Goal: Task Accomplishment & Management: Manage account settings

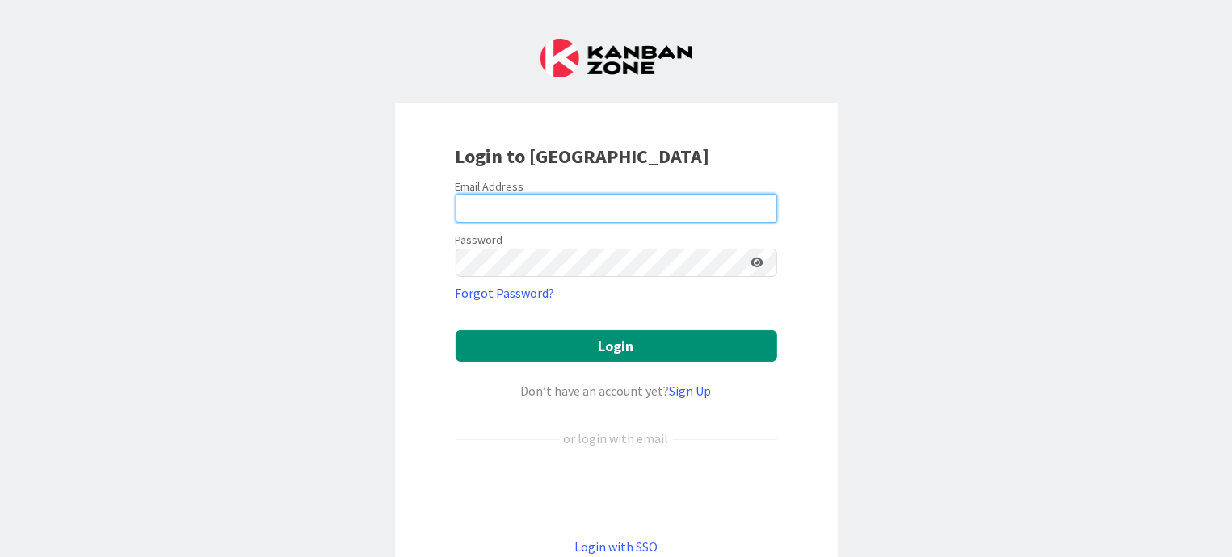
click at [533, 208] on input "email" at bounding box center [616, 208] width 321 height 29
type input "[EMAIL_ADDRESS][DOMAIN_NAME]"
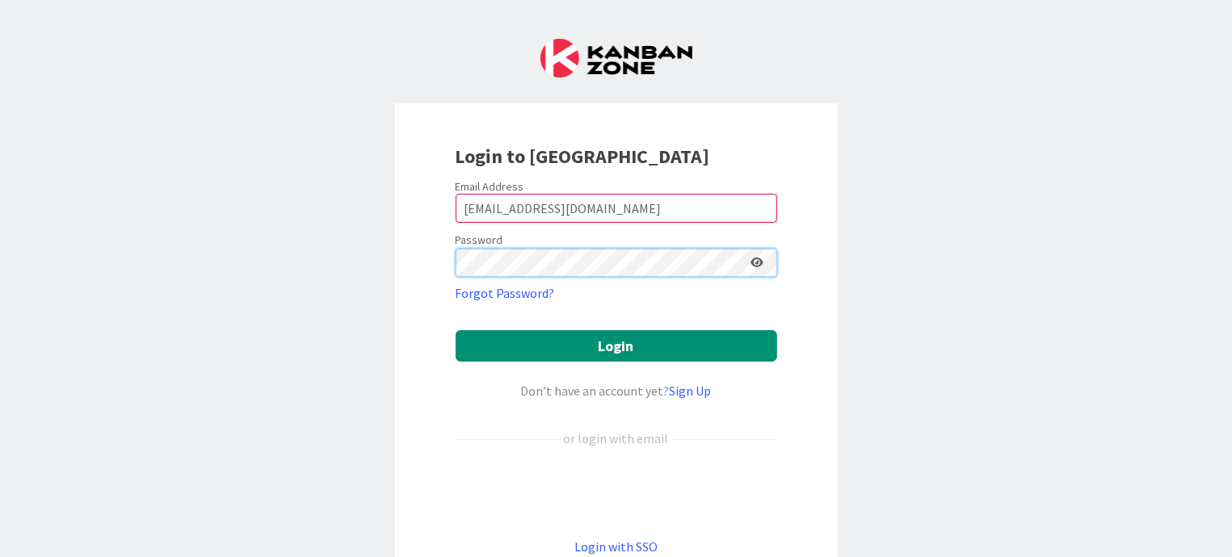
click at [456, 330] on button "Login" at bounding box center [616, 345] width 321 height 31
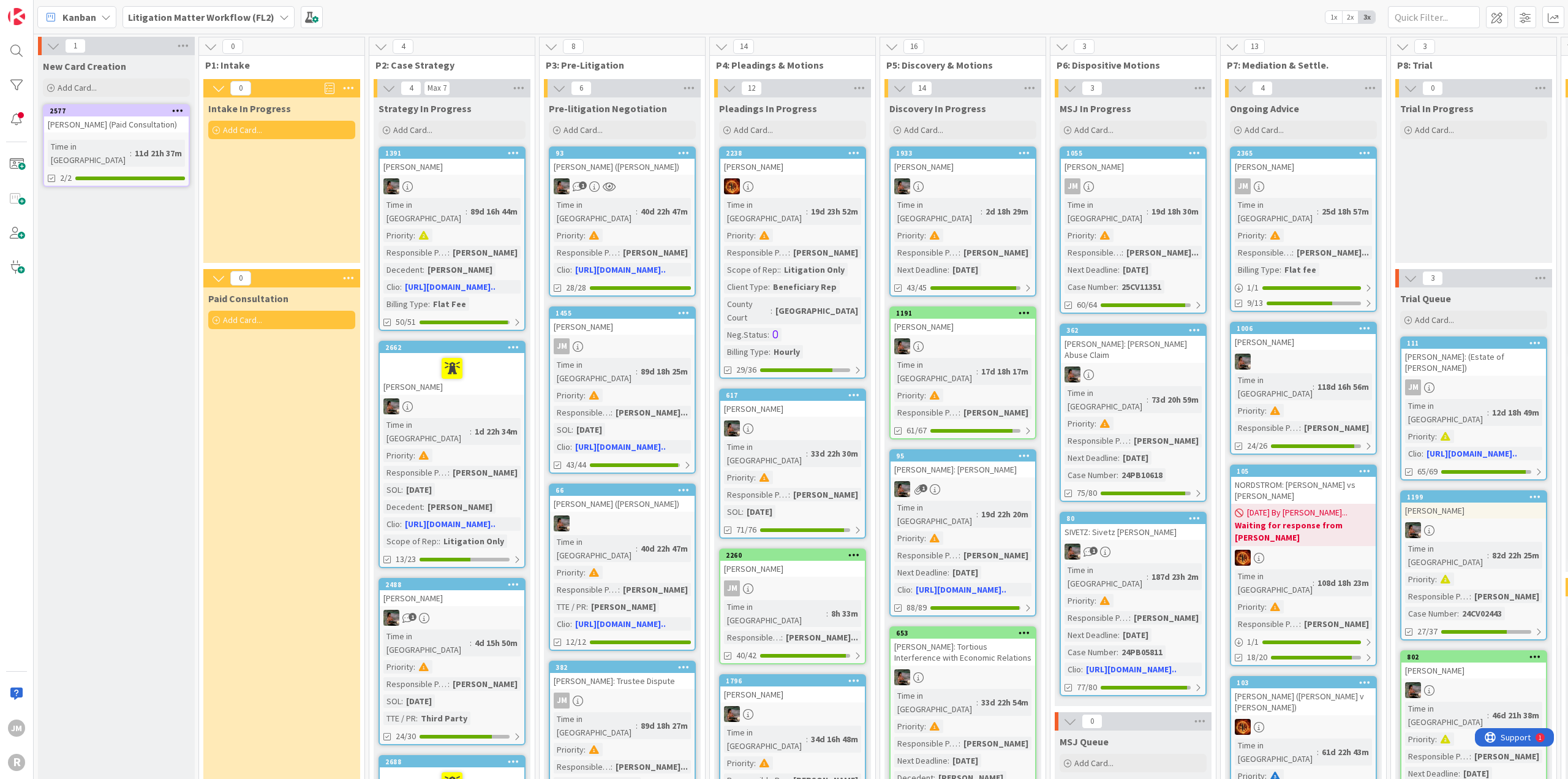
click at [99, 14] on div "Kanban" at bounding box center [77, 17] width 79 height 22
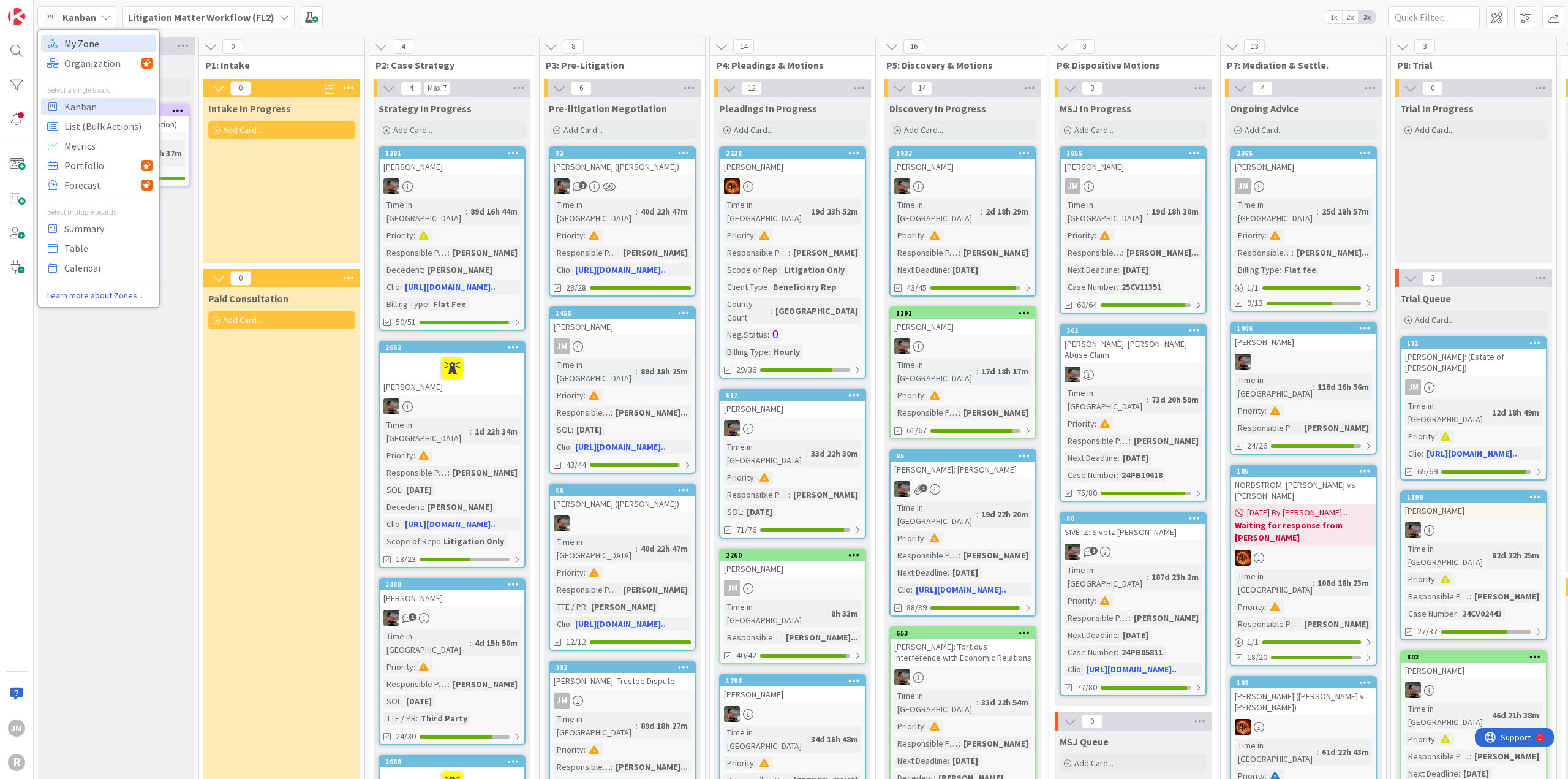
click at [100, 47] on span "My Zone" at bounding box center [108, 43] width 88 height 18
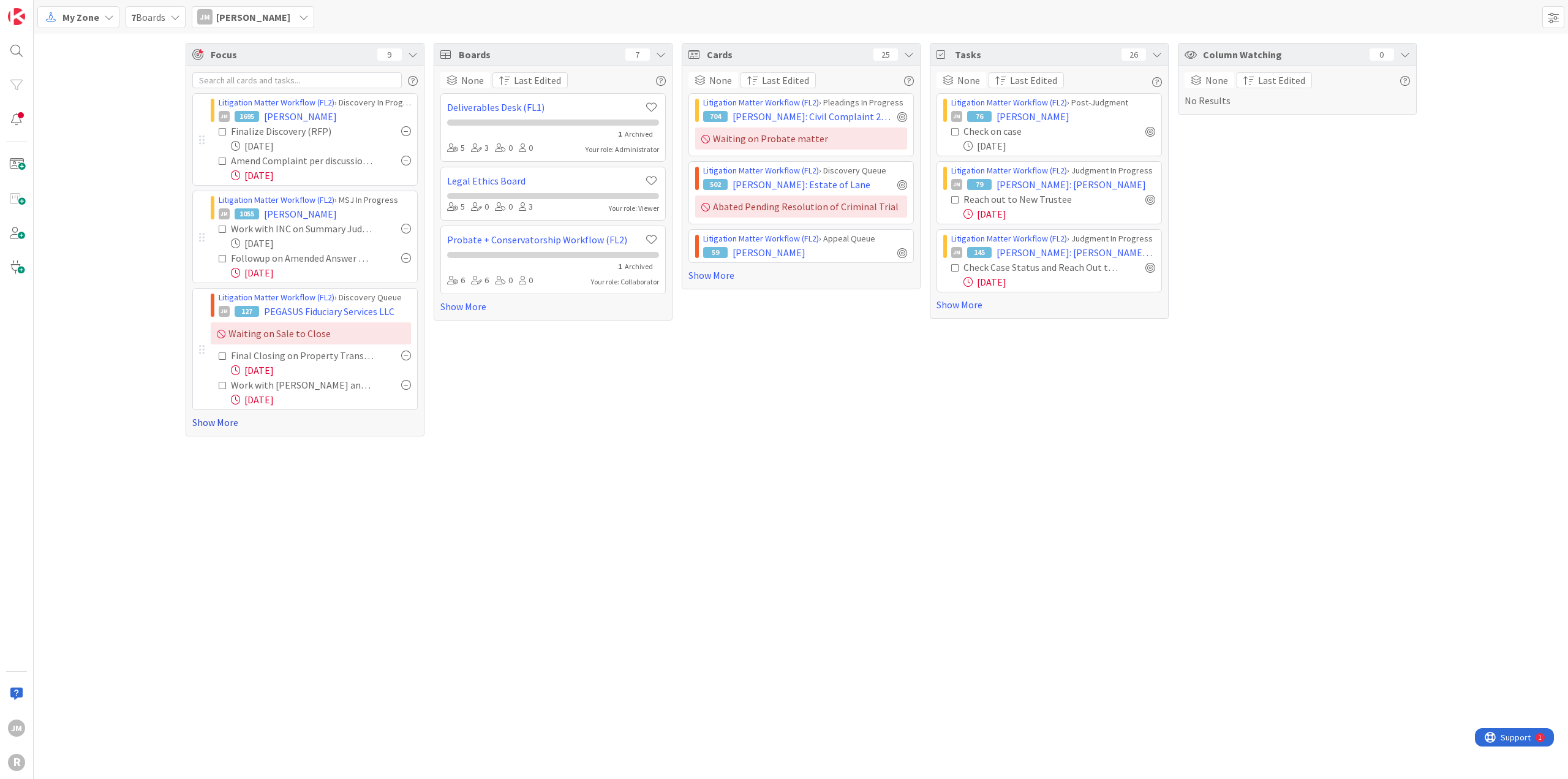
click at [209, 422] on link "Show More" at bounding box center [305, 422] width 225 height 14
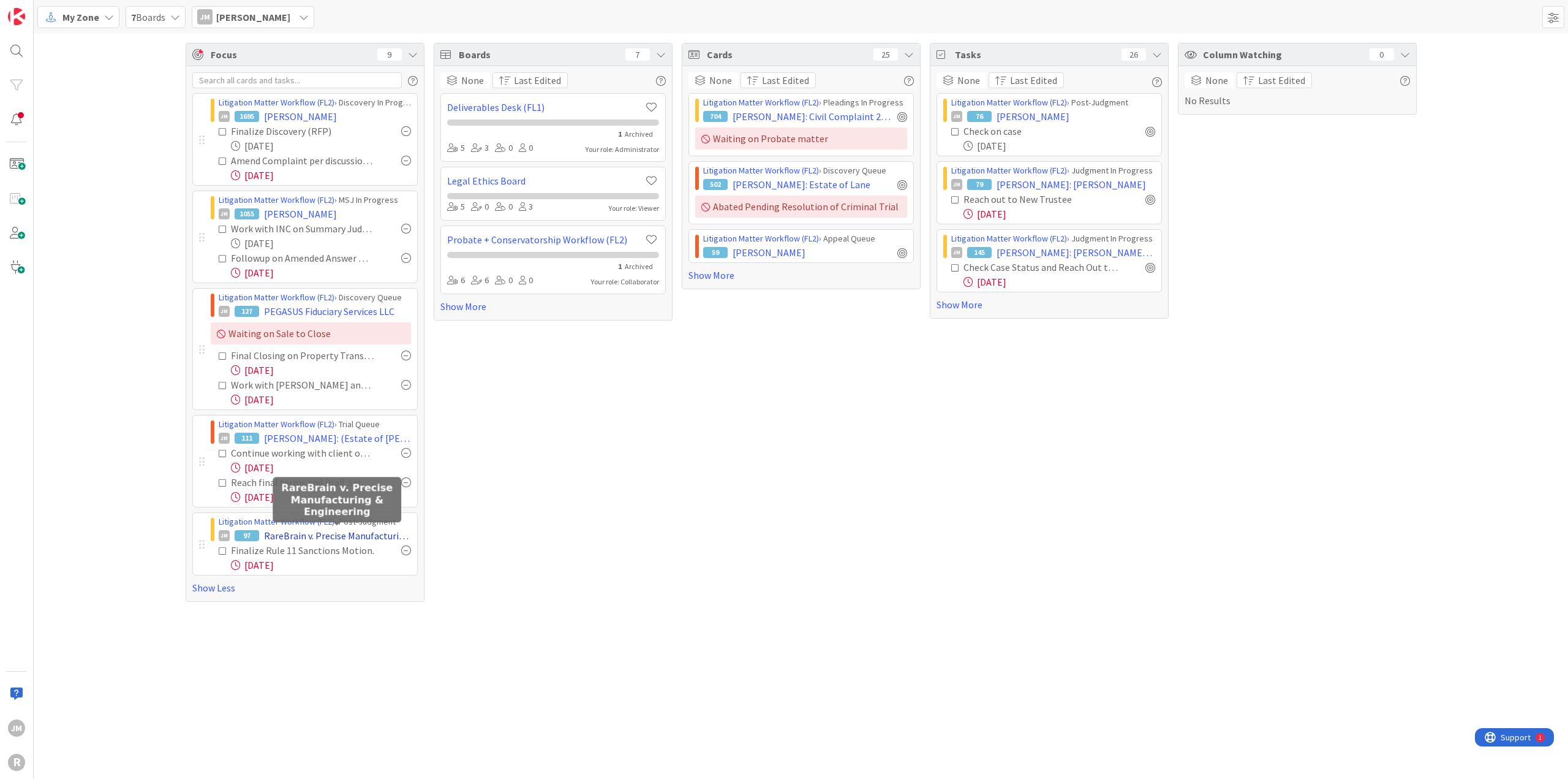
click at [318, 422] on span "RareBrain v. Precise Manufacturing & Engineering" at bounding box center [337, 535] width 147 height 14
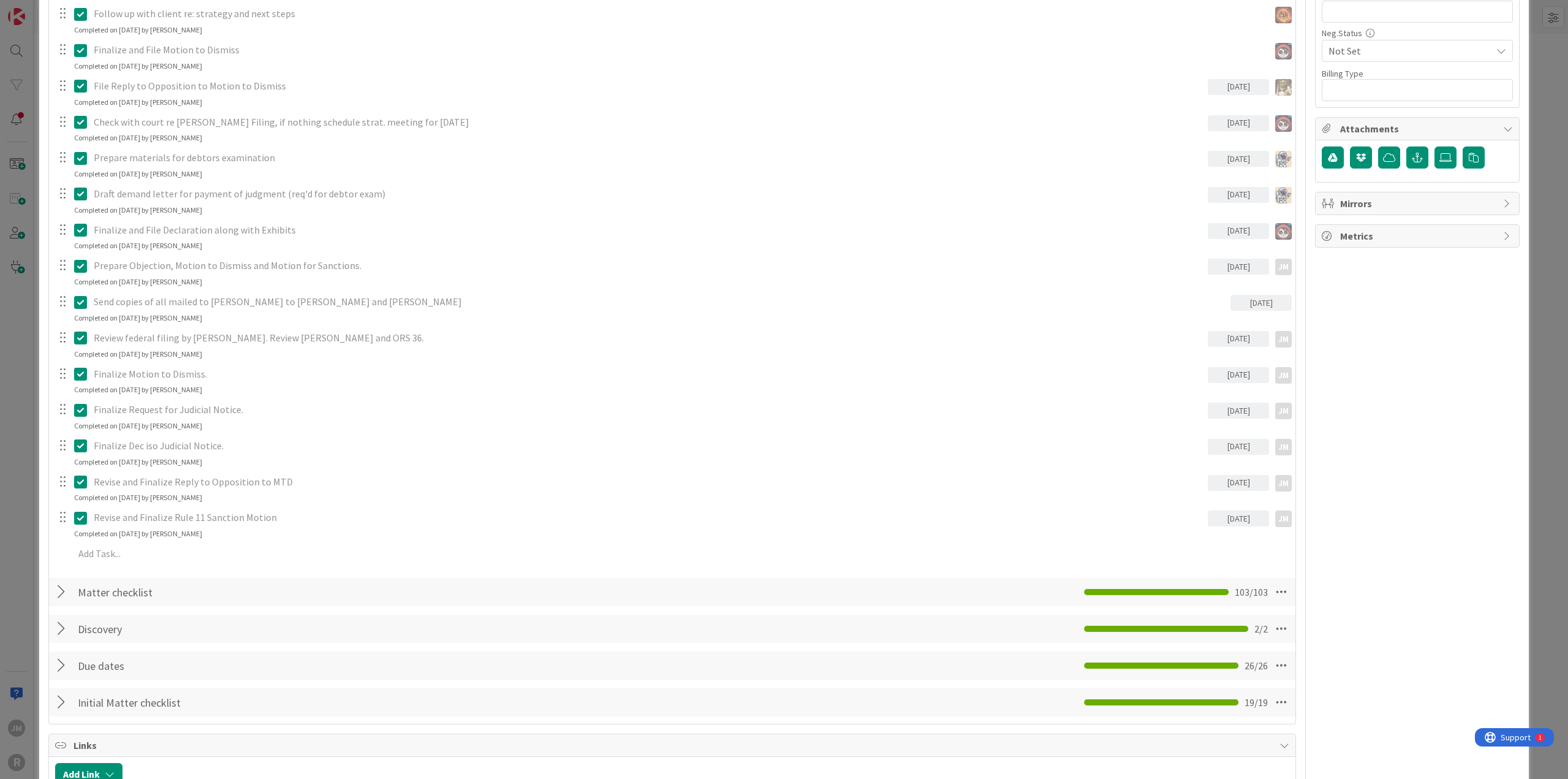
scroll to position [796, 0]
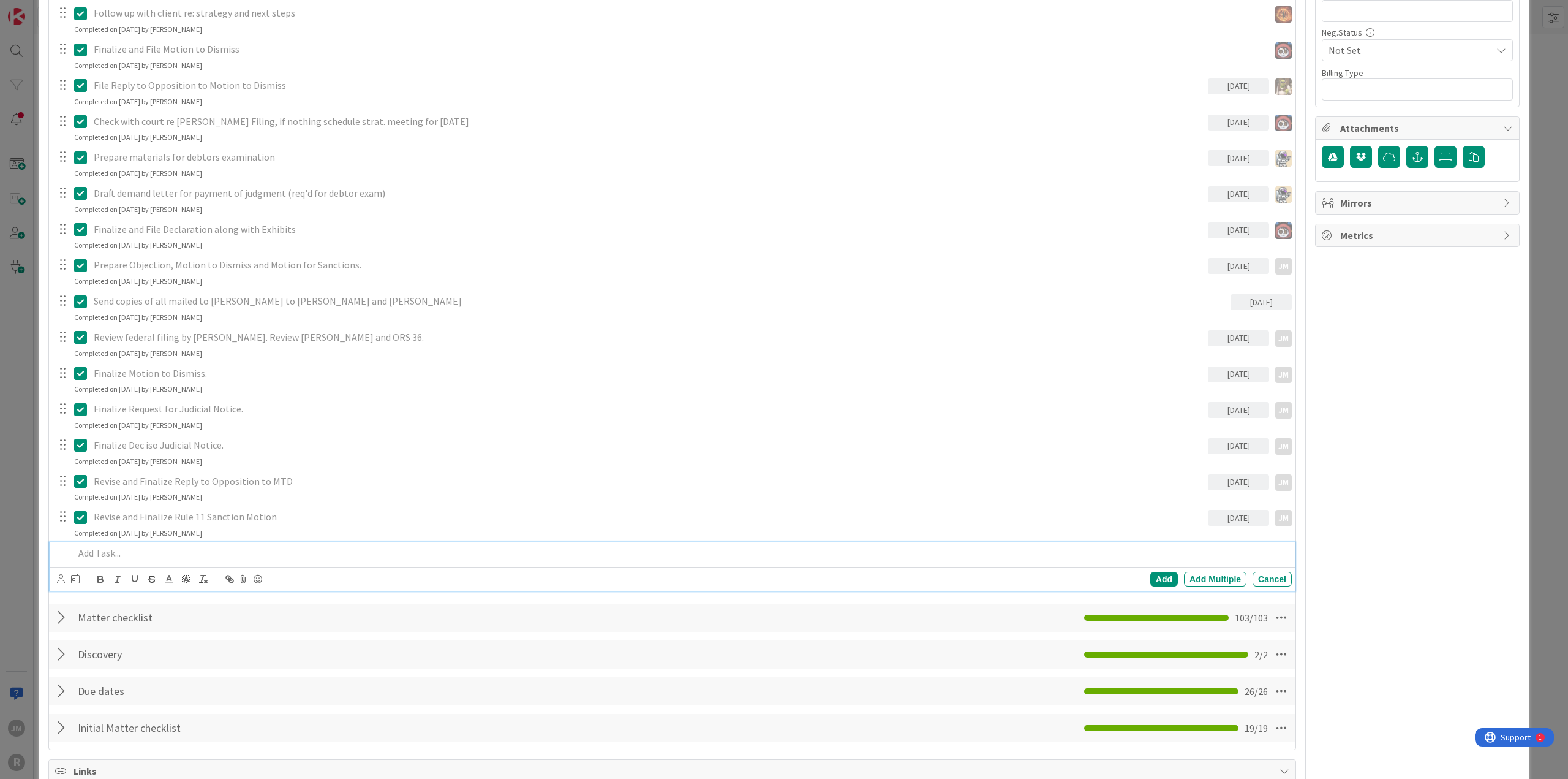
click at [161, 422] on p at bounding box center [680, 553] width 1212 height 14
type textarea "x"
click at [58, 422] on icon at bounding box center [61, 579] width 8 height 9
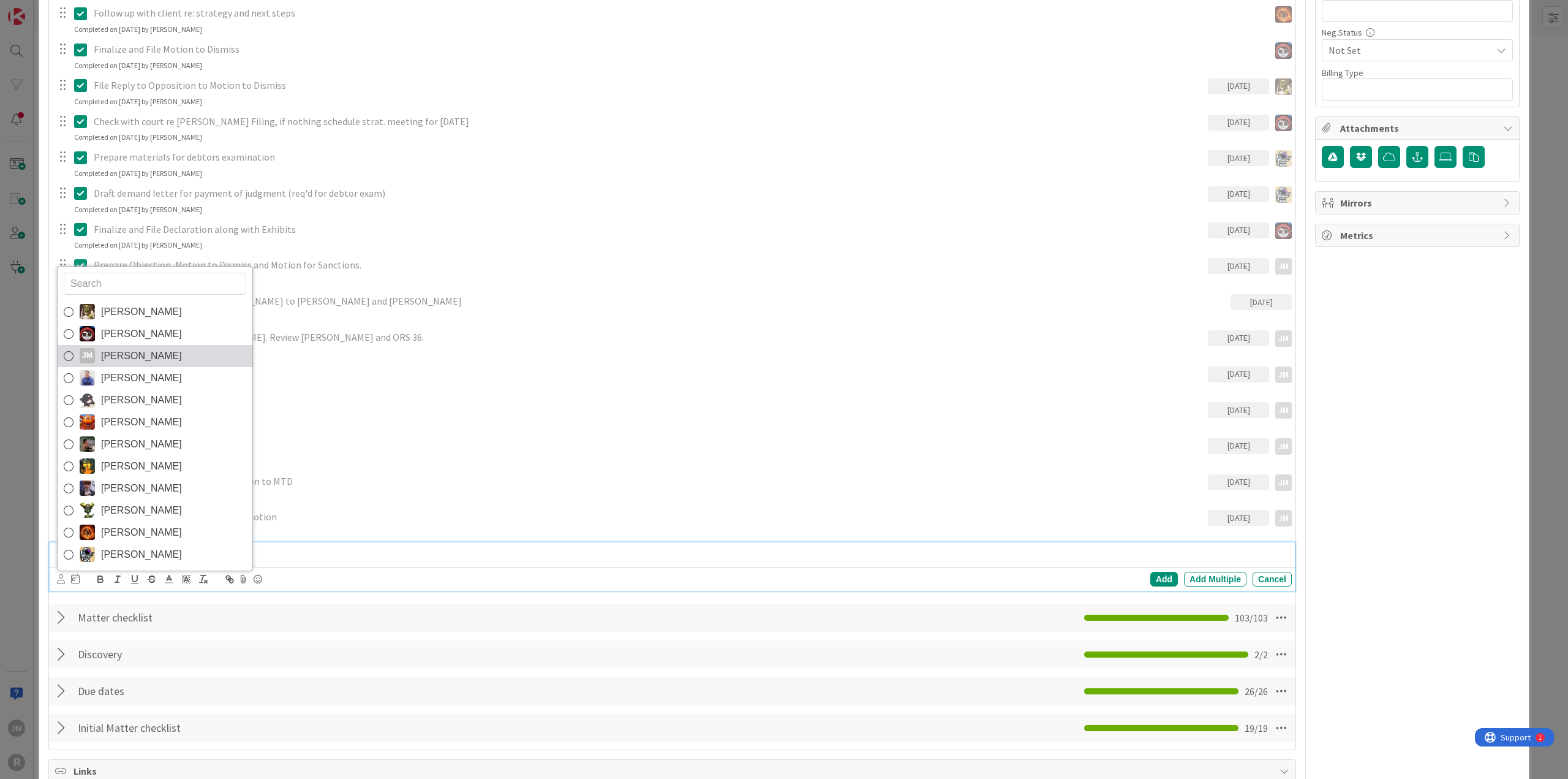
click at [72, 353] on icon at bounding box center [68, 356] width 10 height 18
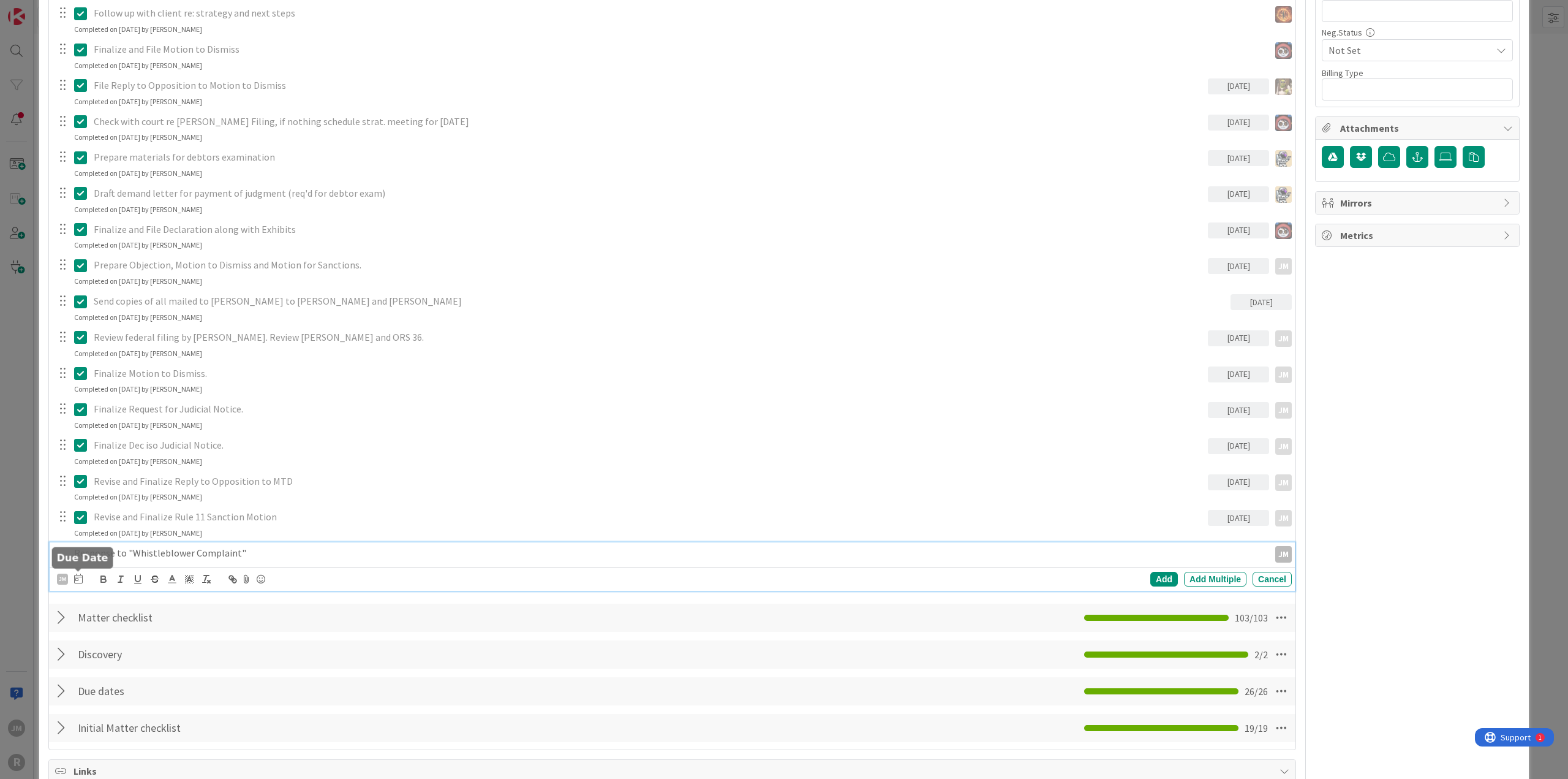
click at [80, 422] on icon at bounding box center [78, 578] width 8 height 10
click at [121, 422] on td "8" at bounding box center [124, 681] width 24 height 24
click at [933, 422] on div "Add" at bounding box center [1164, 579] width 27 height 14
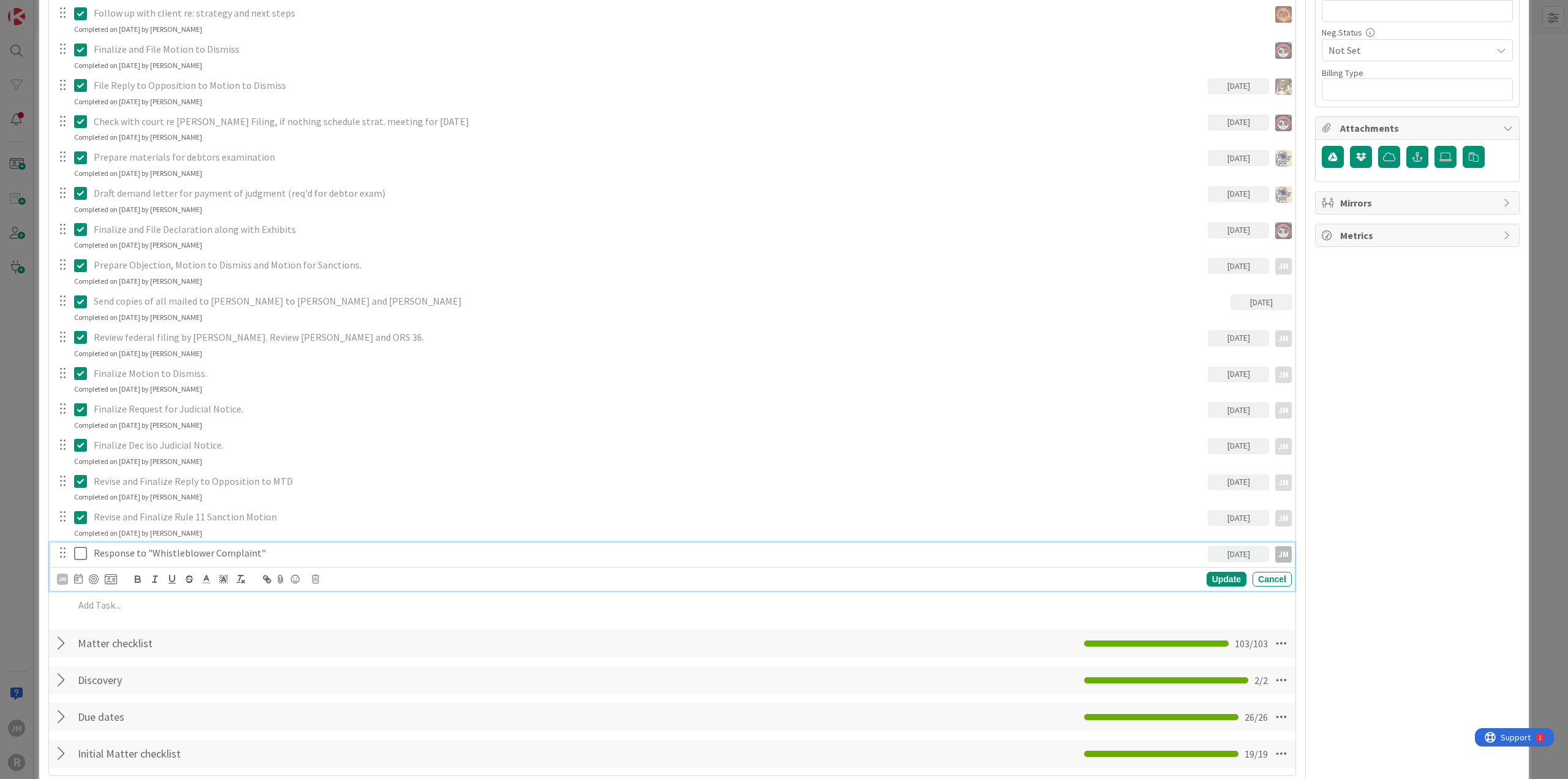
click at [112, 422] on p "Response to "Whistleblower Complaint"" at bounding box center [648, 553] width 1109 height 14
click at [93, 422] on div at bounding box center [93, 579] width 10 height 10
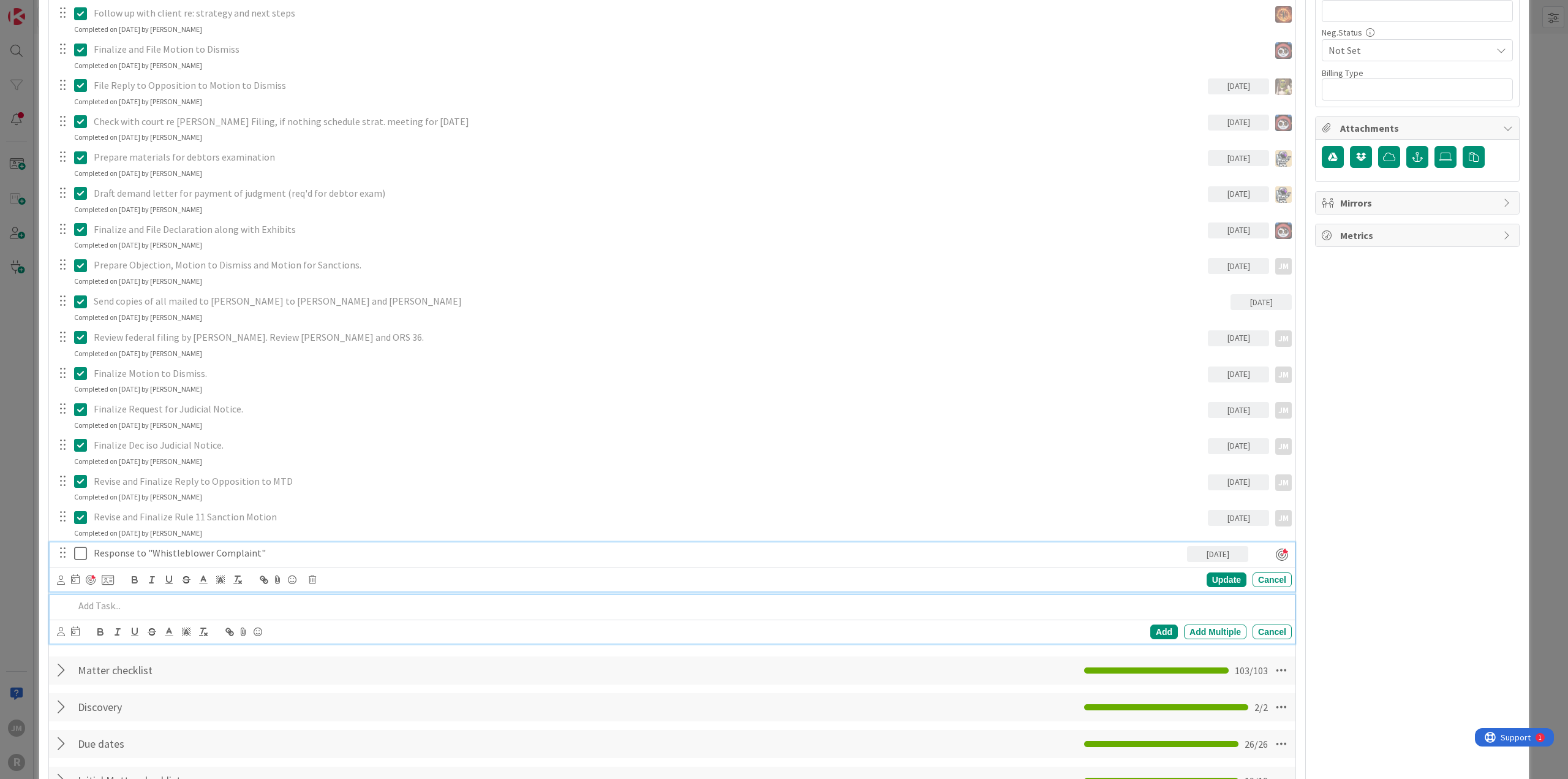
click at [118, 422] on p at bounding box center [680, 605] width 1212 height 14
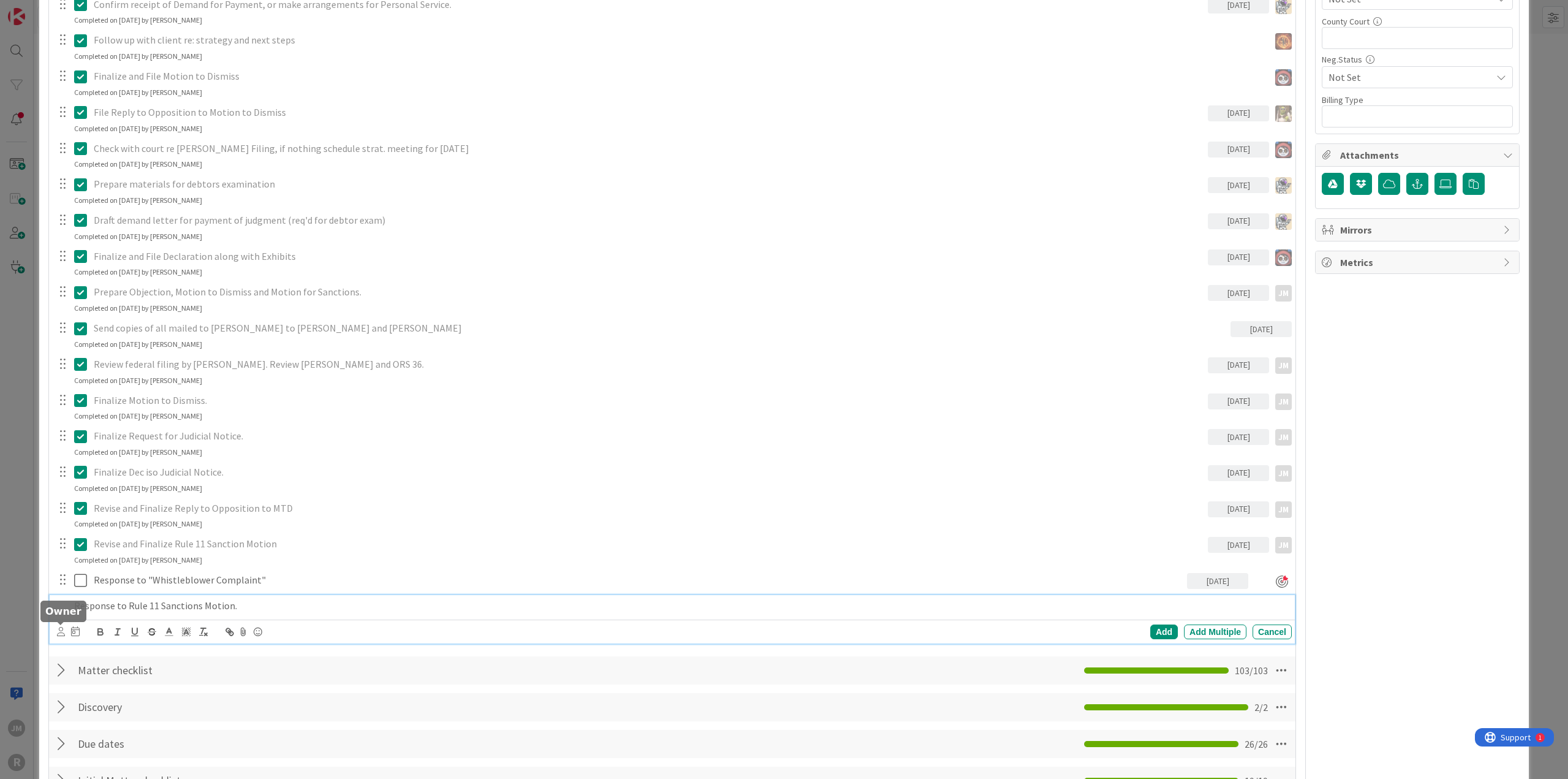
click at [58, 422] on icon at bounding box center [61, 631] width 8 height 9
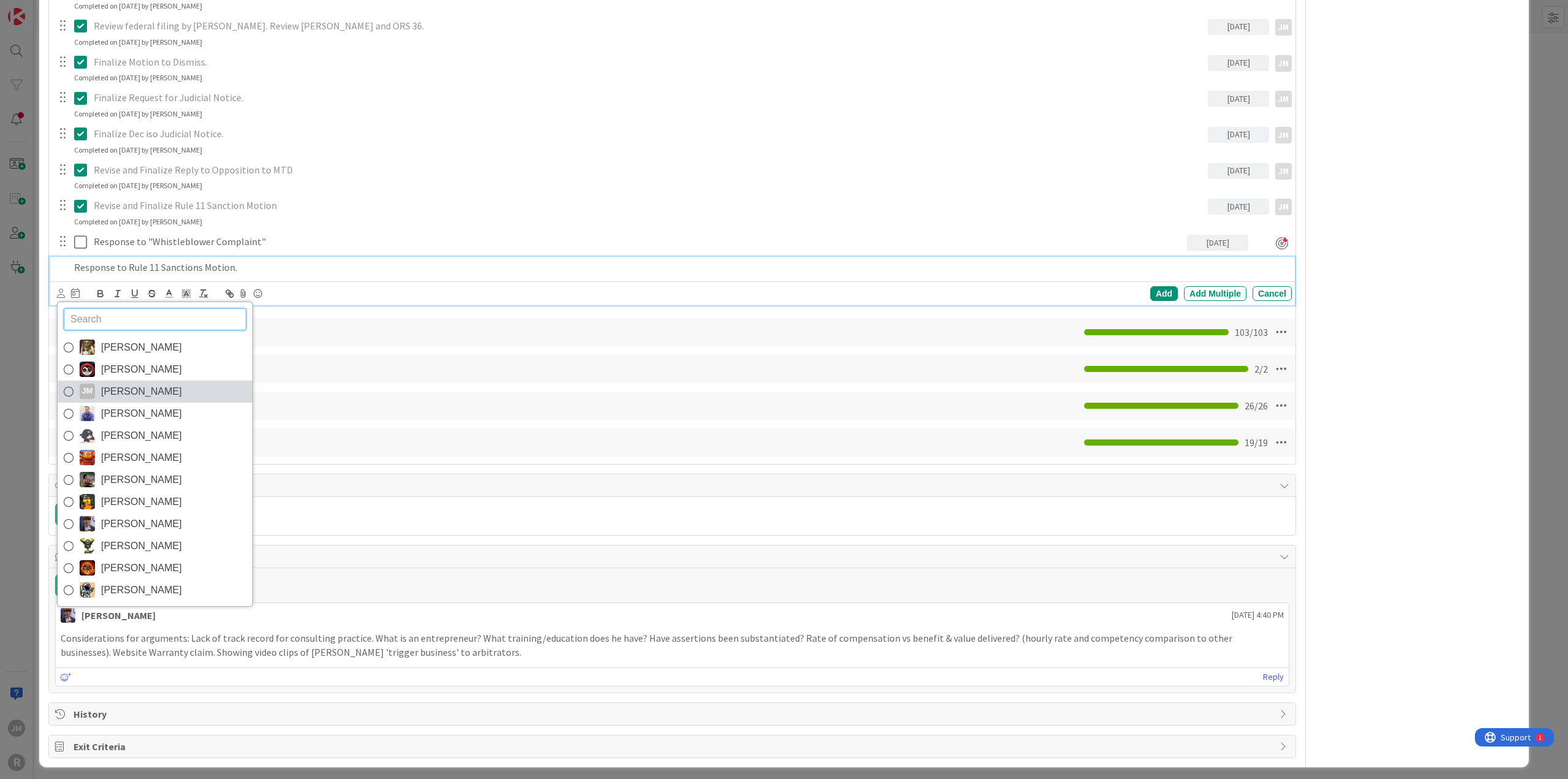
click at [132, 390] on span "[PERSON_NAME]" at bounding box center [141, 391] width 81 height 18
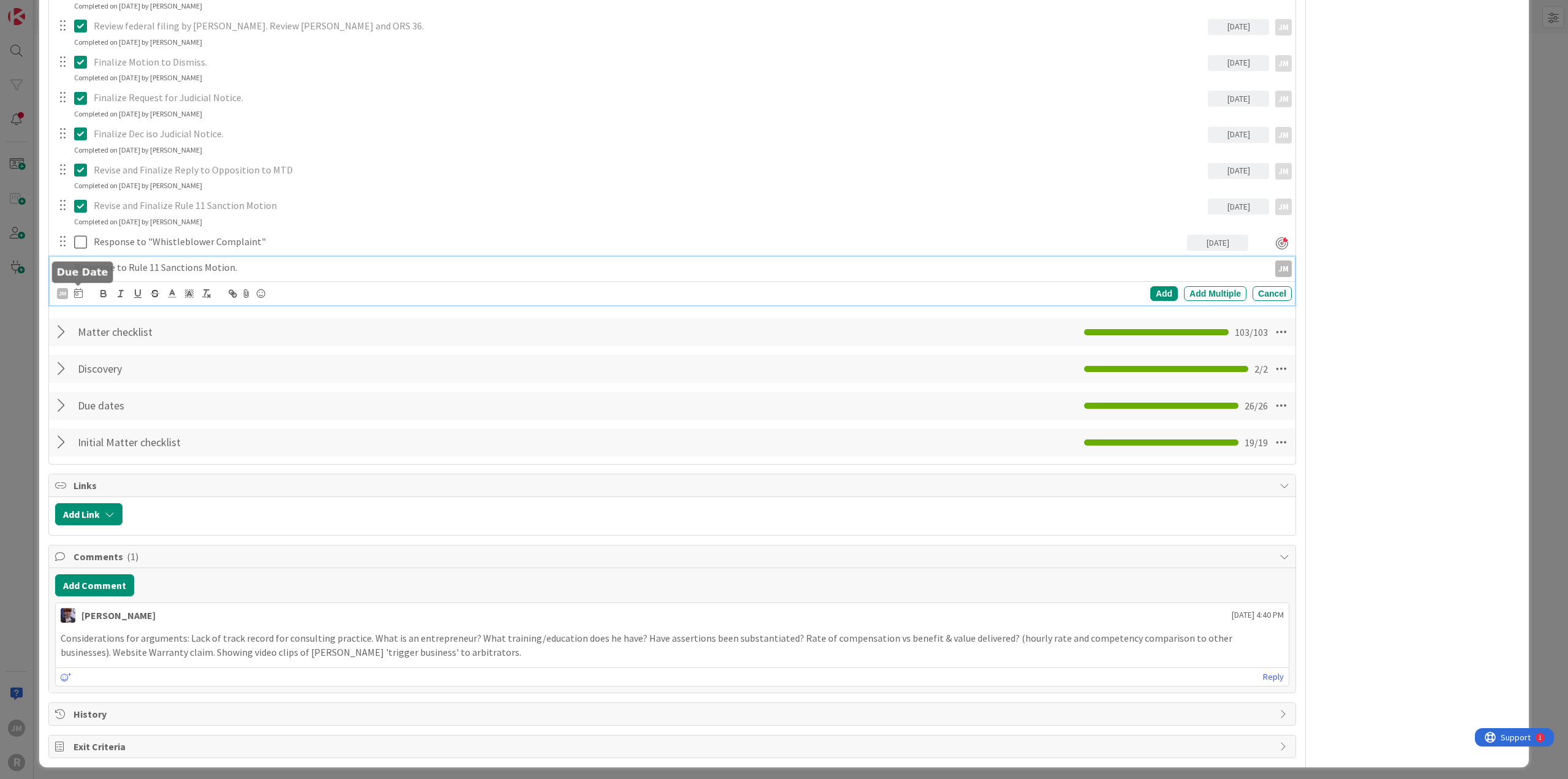
click at [78, 294] on icon at bounding box center [78, 293] width 8 height 10
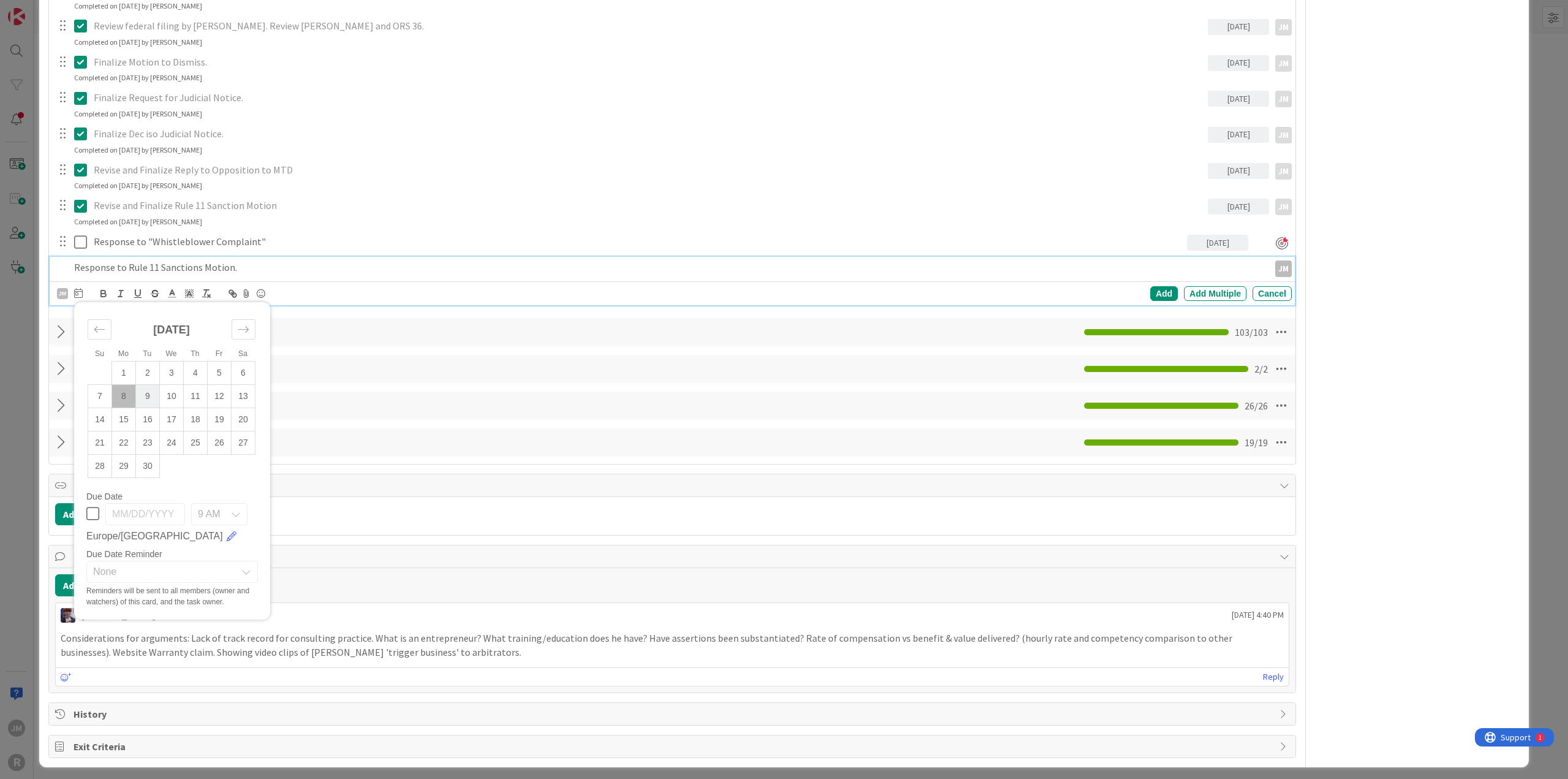
click at [145, 393] on td "9" at bounding box center [147, 395] width 24 height 24
click at [933, 293] on div "Add" at bounding box center [1164, 293] width 27 height 14
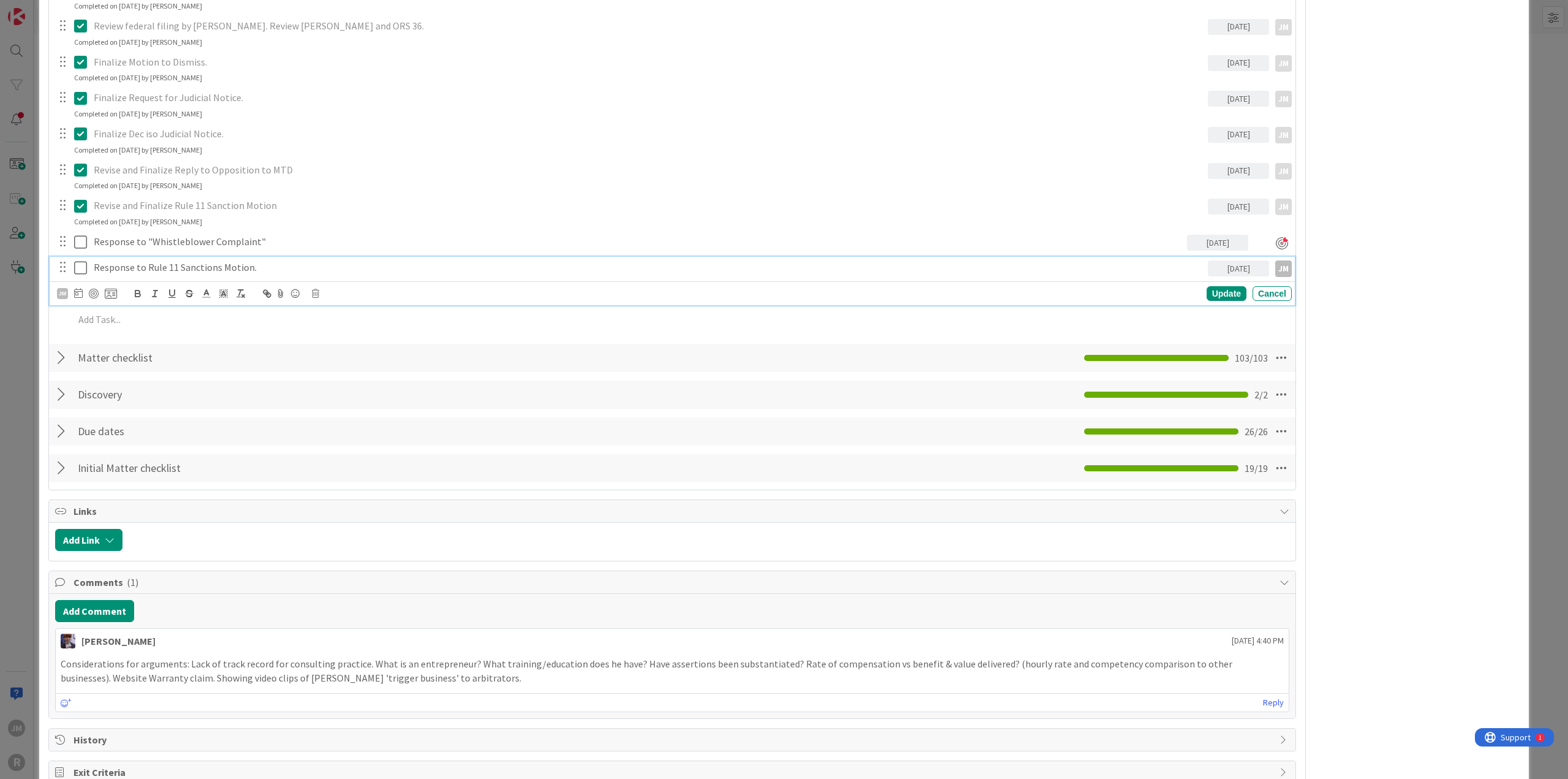
click at [127, 267] on p "Response to Rule 11 Sanctions Motion." at bounding box center [648, 267] width 1109 height 14
click at [95, 290] on div at bounding box center [93, 293] width 10 height 10
click at [933, 291] on div "Update Cancel" at bounding box center [1030, 294] width 521 height 14
click at [933, 291] on div "Update" at bounding box center [1226, 294] width 39 height 14
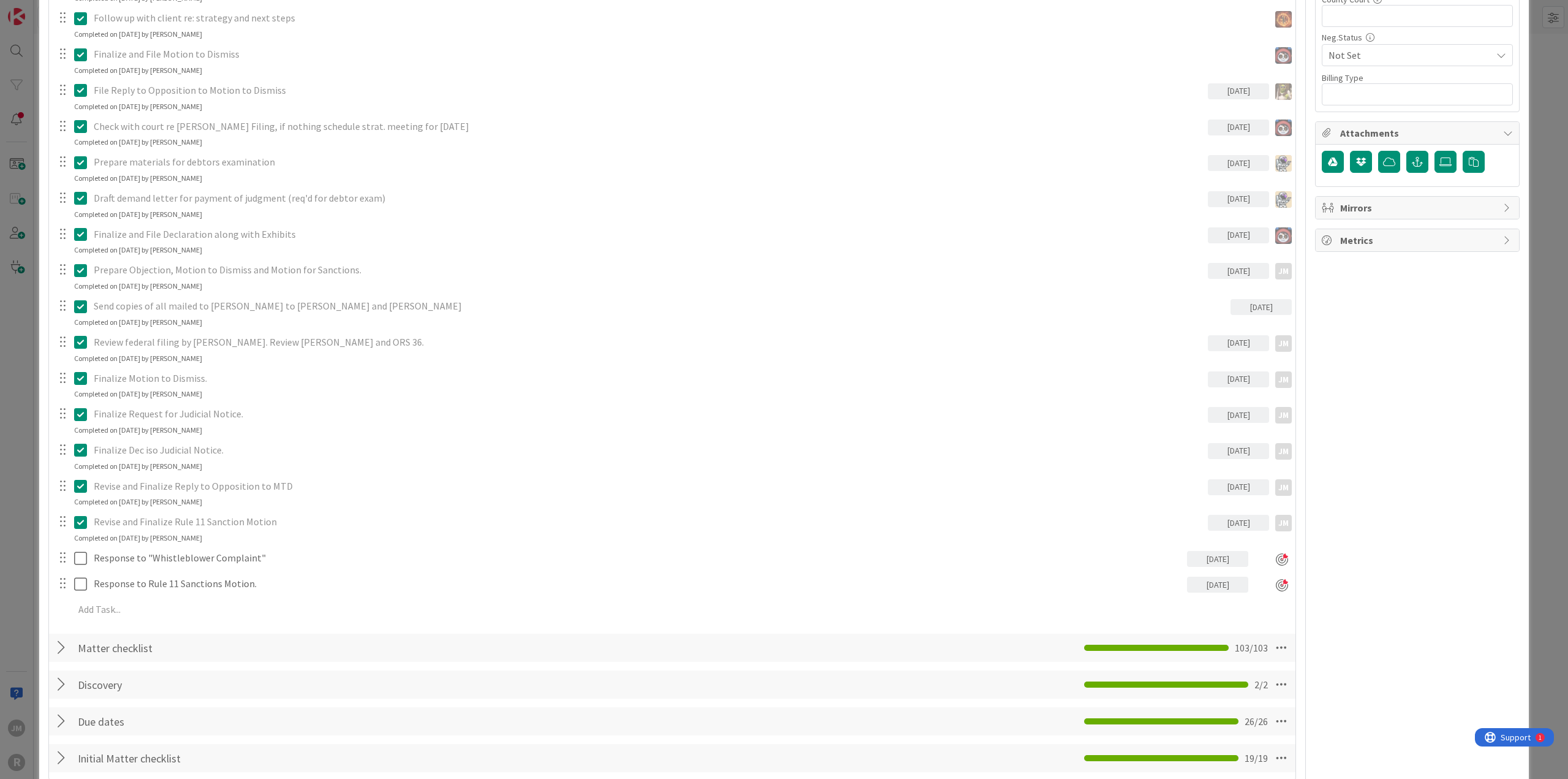
scroll to position [556, 0]
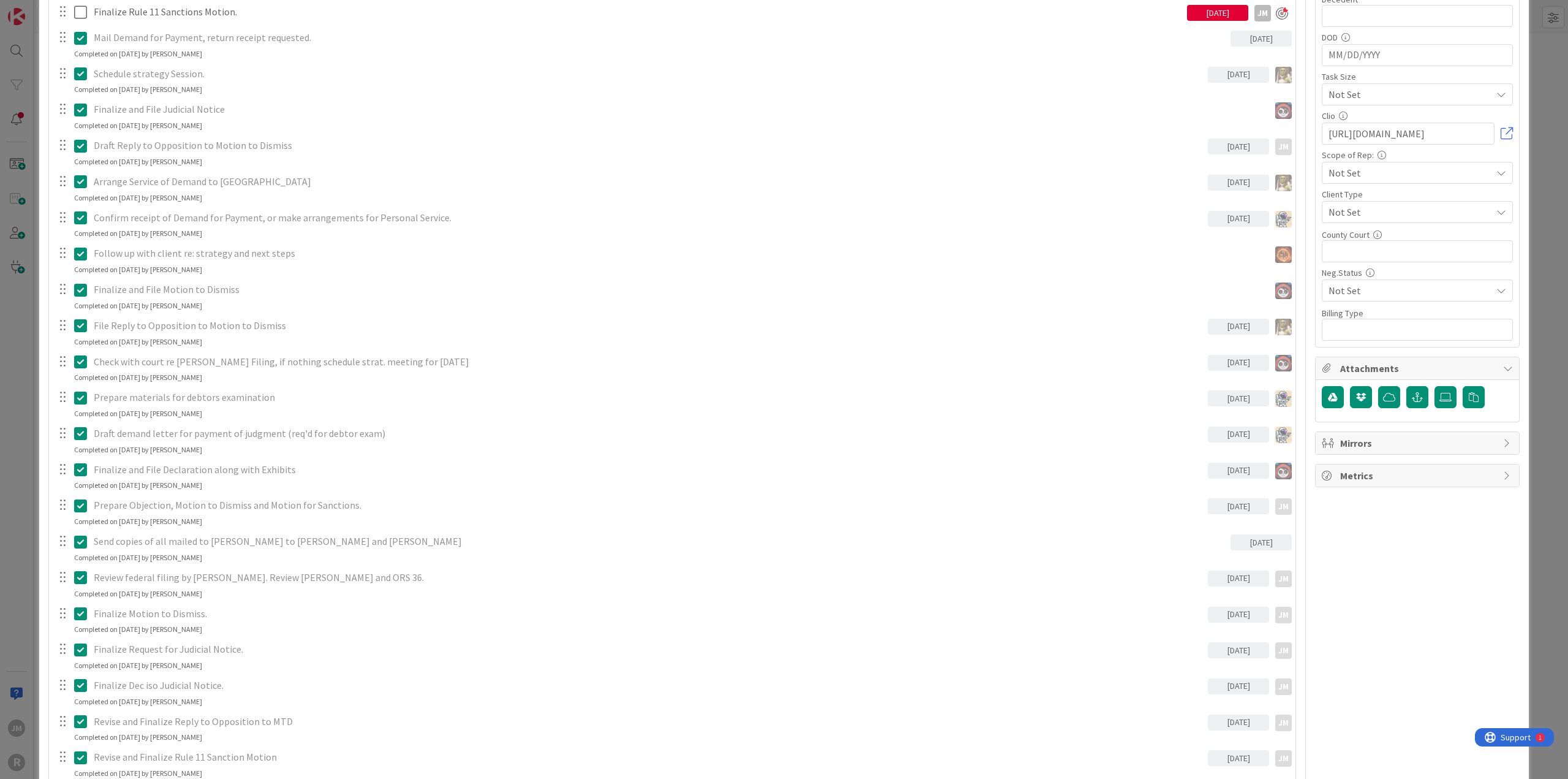
click at [20, 422] on div "ID 97 Litigation Matter Workflow (FL2) Post-Judgment Title 48 / 128 RareBrain v…" at bounding box center [784, 389] width 1568 height 779
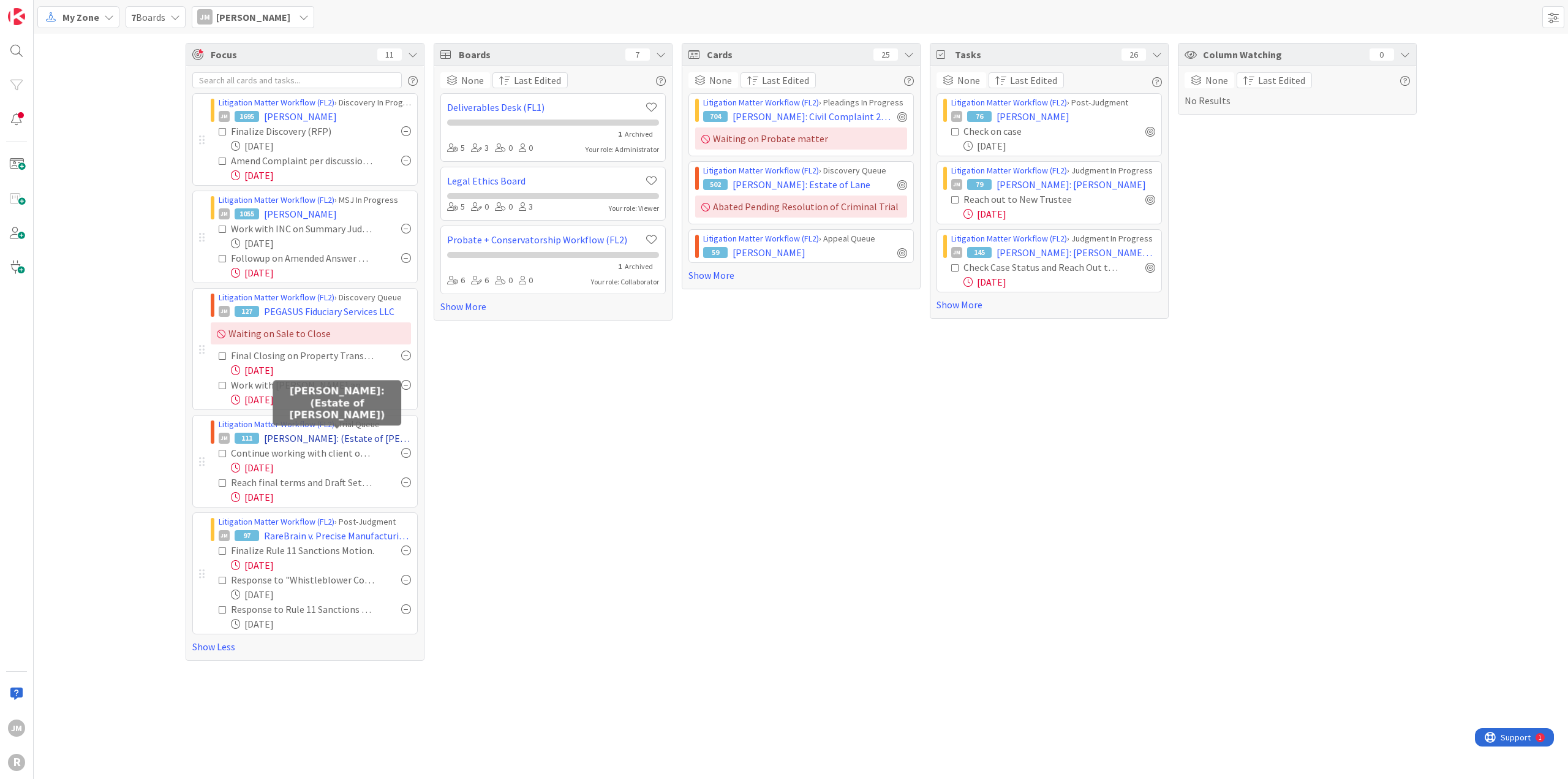
click at [354, 422] on span "[PERSON_NAME]: (Estate of [PERSON_NAME])" at bounding box center [337, 438] width 147 height 14
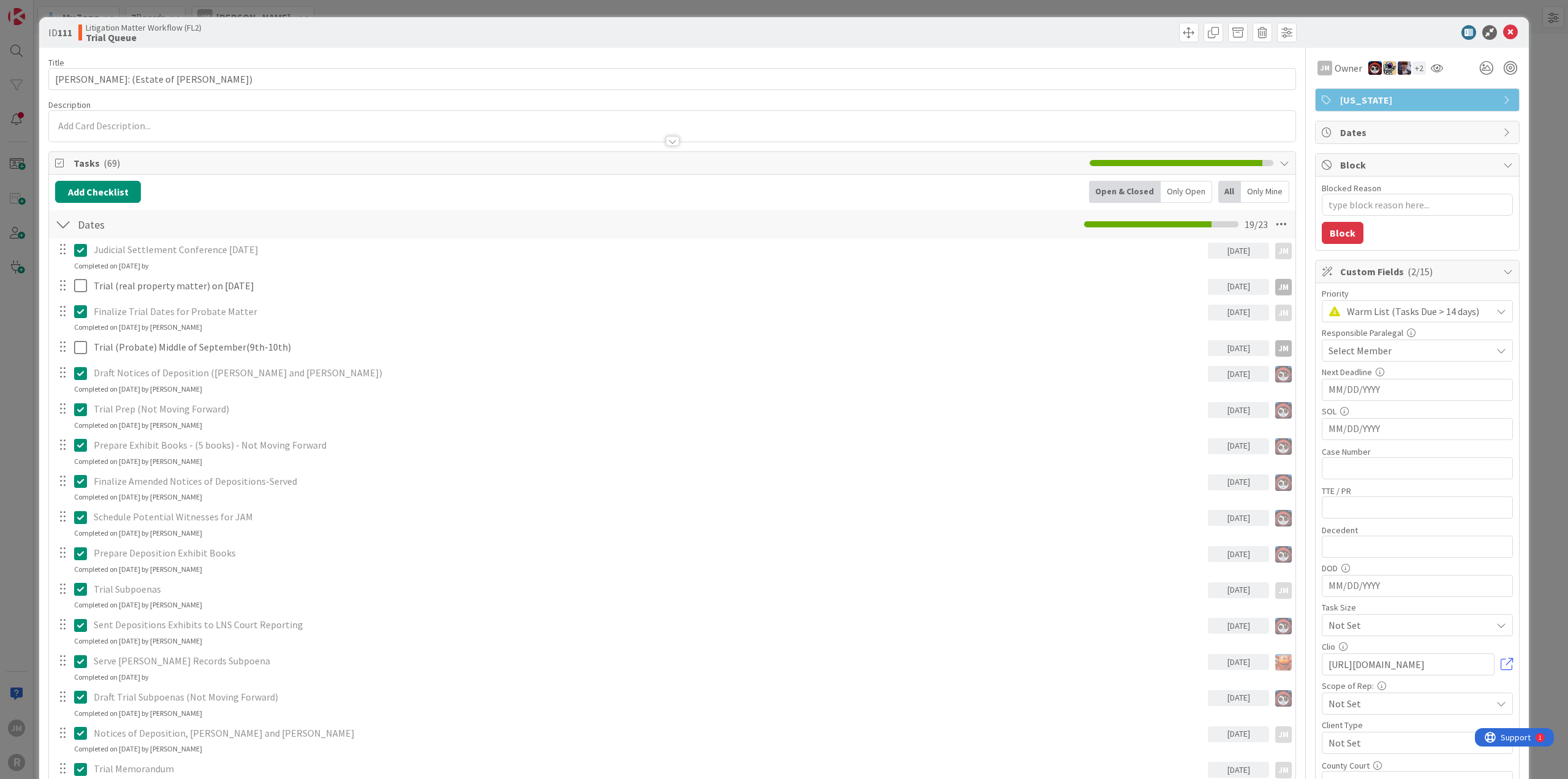
type textarea "x"
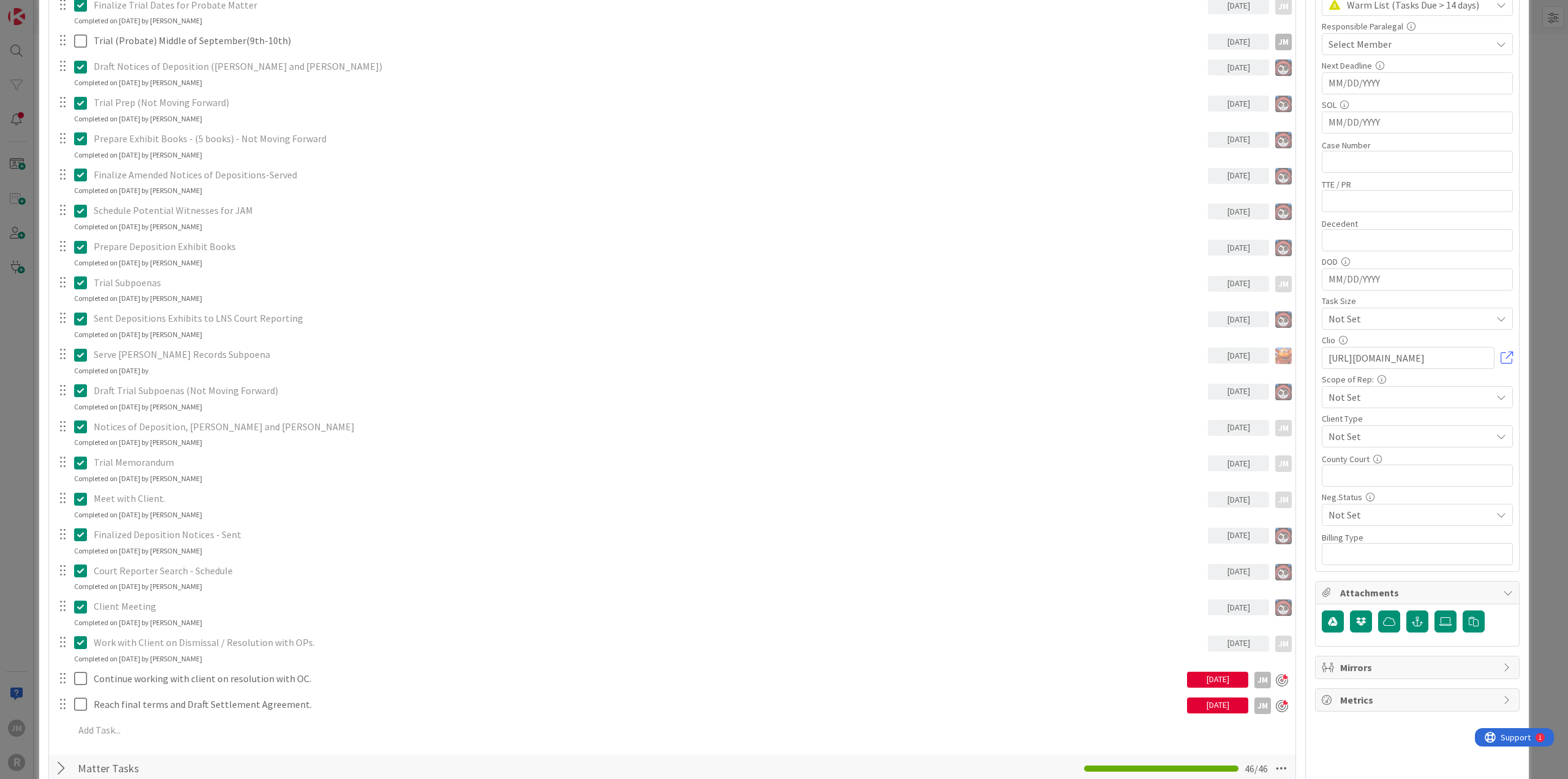
scroll to position [490, 0]
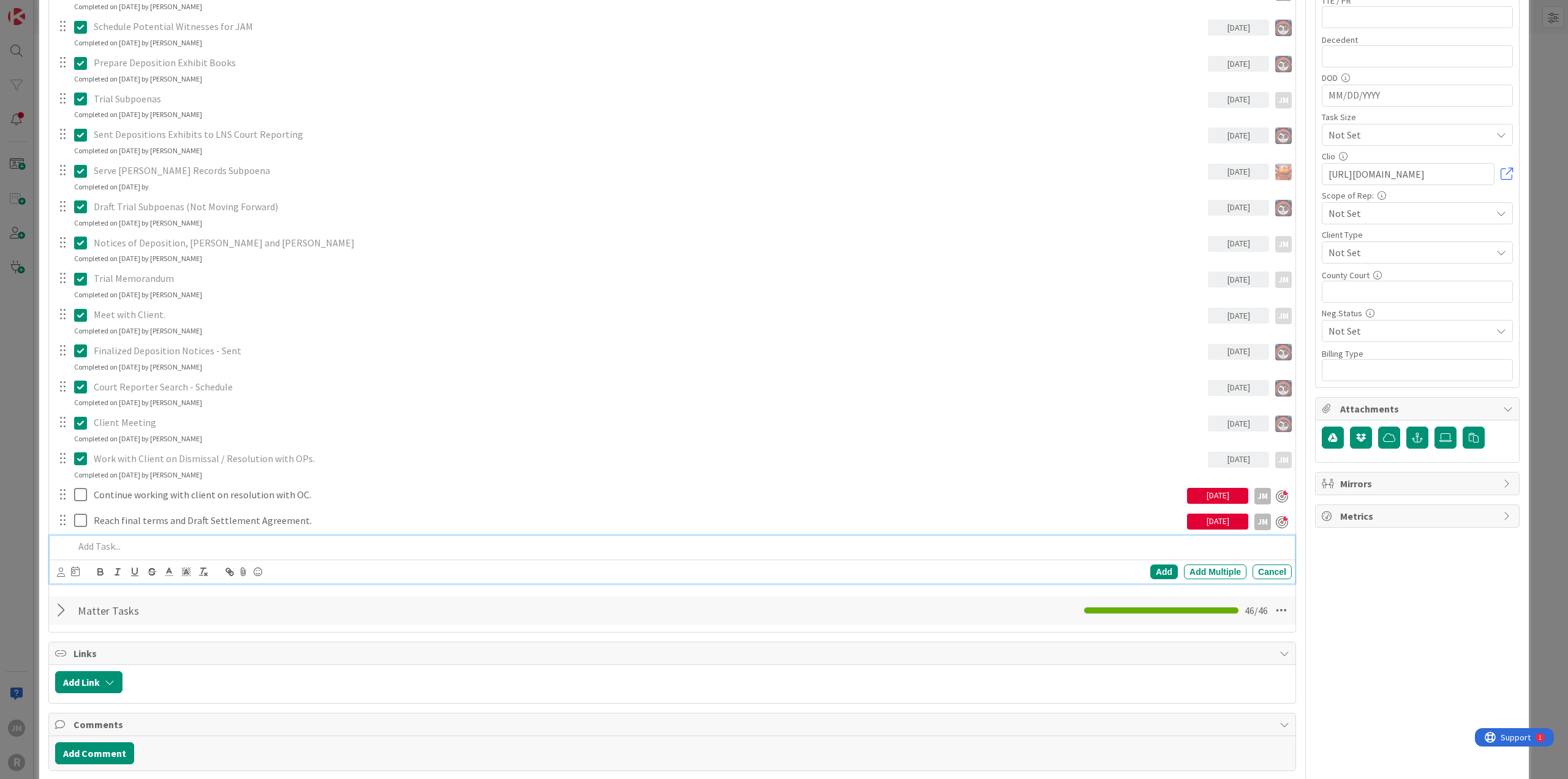
click at [143, 422] on p at bounding box center [680, 546] width 1212 height 14
click at [62, 422] on icon at bounding box center [61, 572] width 8 height 9
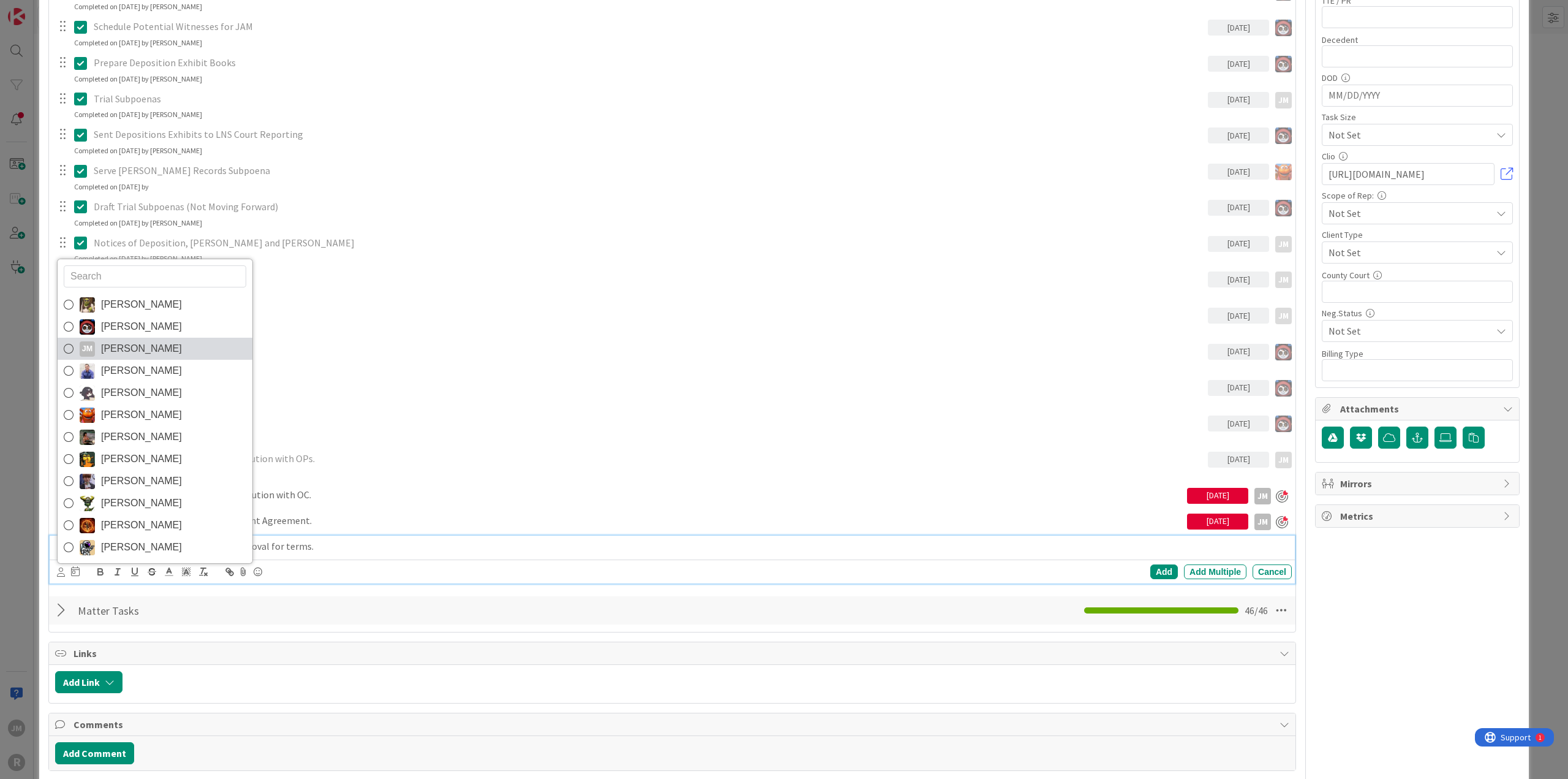
click at [73, 346] on link "[PERSON_NAME] [PERSON_NAME]" at bounding box center [155, 348] width 195 height 22
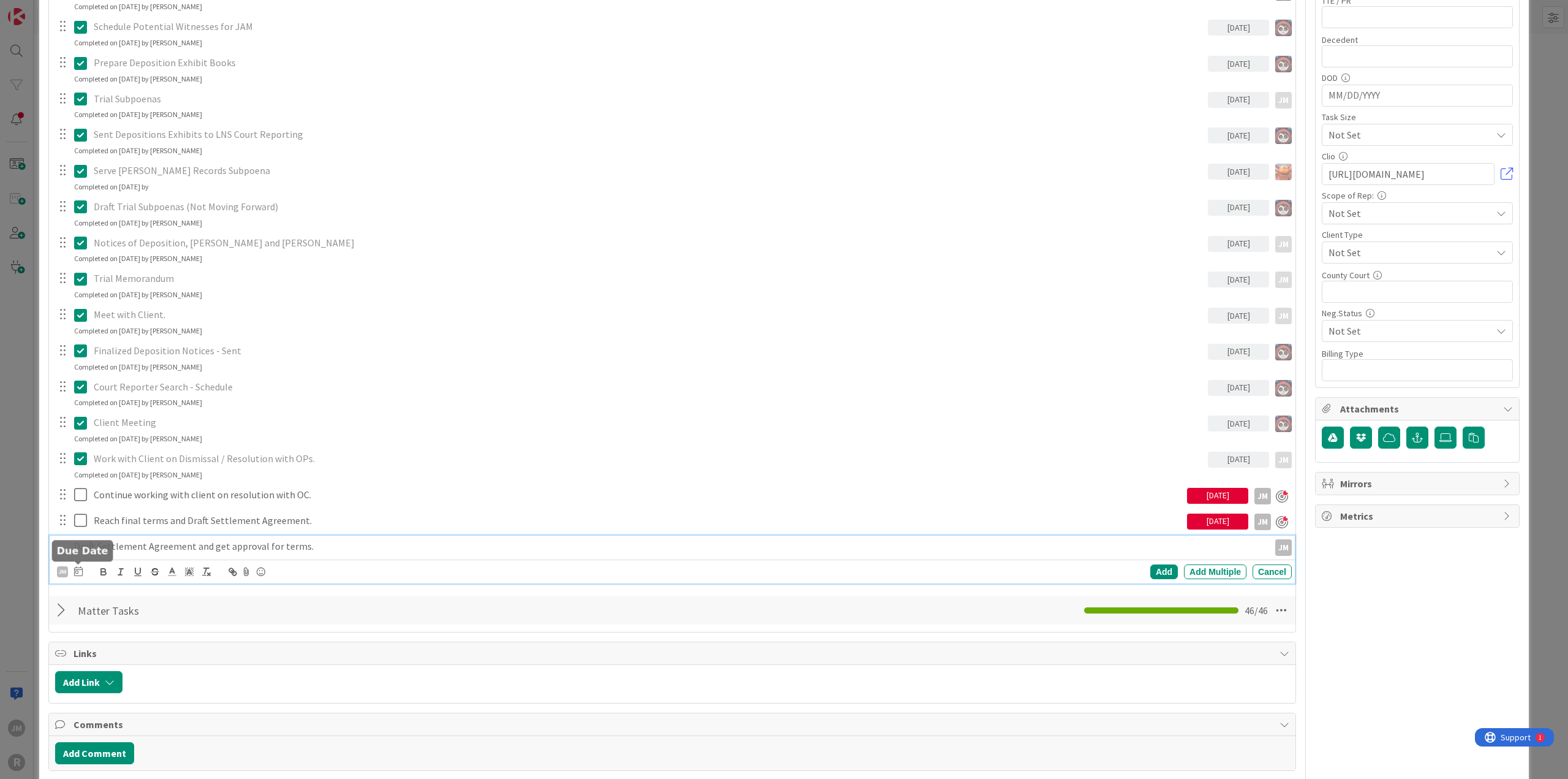
click at [77, 422] on icon at bounding box center [78, 570] width 8 height 10
click at [123, 422] on td "8" at bounding box center [124, 674] width 24 height 24
click at [933, 422] on div "Add" at bounding box center [1164, 571] width 27 height 14
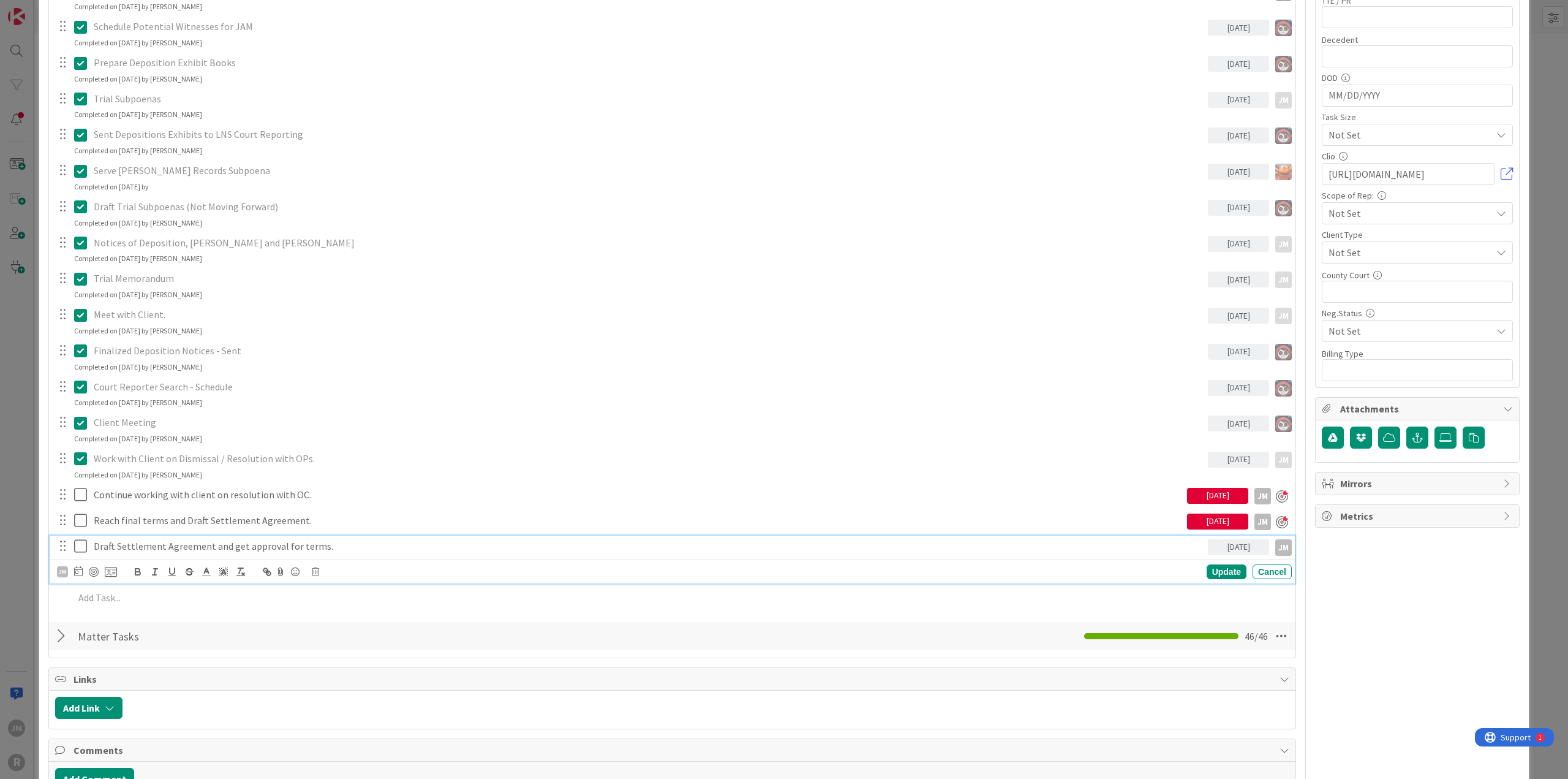
click at [209, 422] on p "Draft Settlement Agreement and get approval for terms." at bounding box center [648, 546] width 1109 height 14
click at [92, 422] on div at bounding box center [93, 571] width 10 height 10
click at [933, 422] on div "Update" at bounding box center [1226, 572] width 39 height 14
click at [104, 422] on p at bounding box center [680, 572] width 1212 height 14
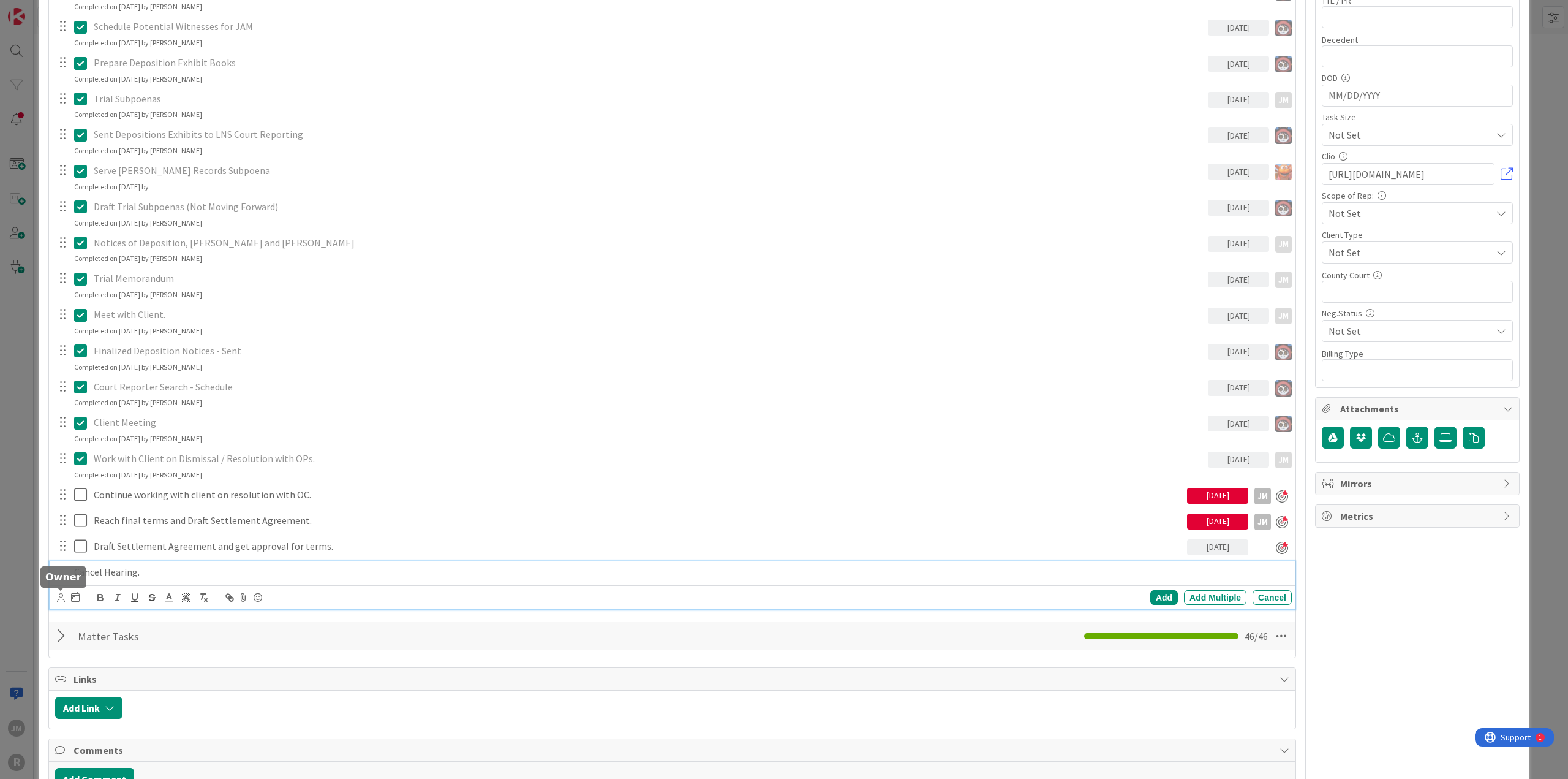
click at [61, 422] on icon at bounding box center [61, 598] width 8 height 9
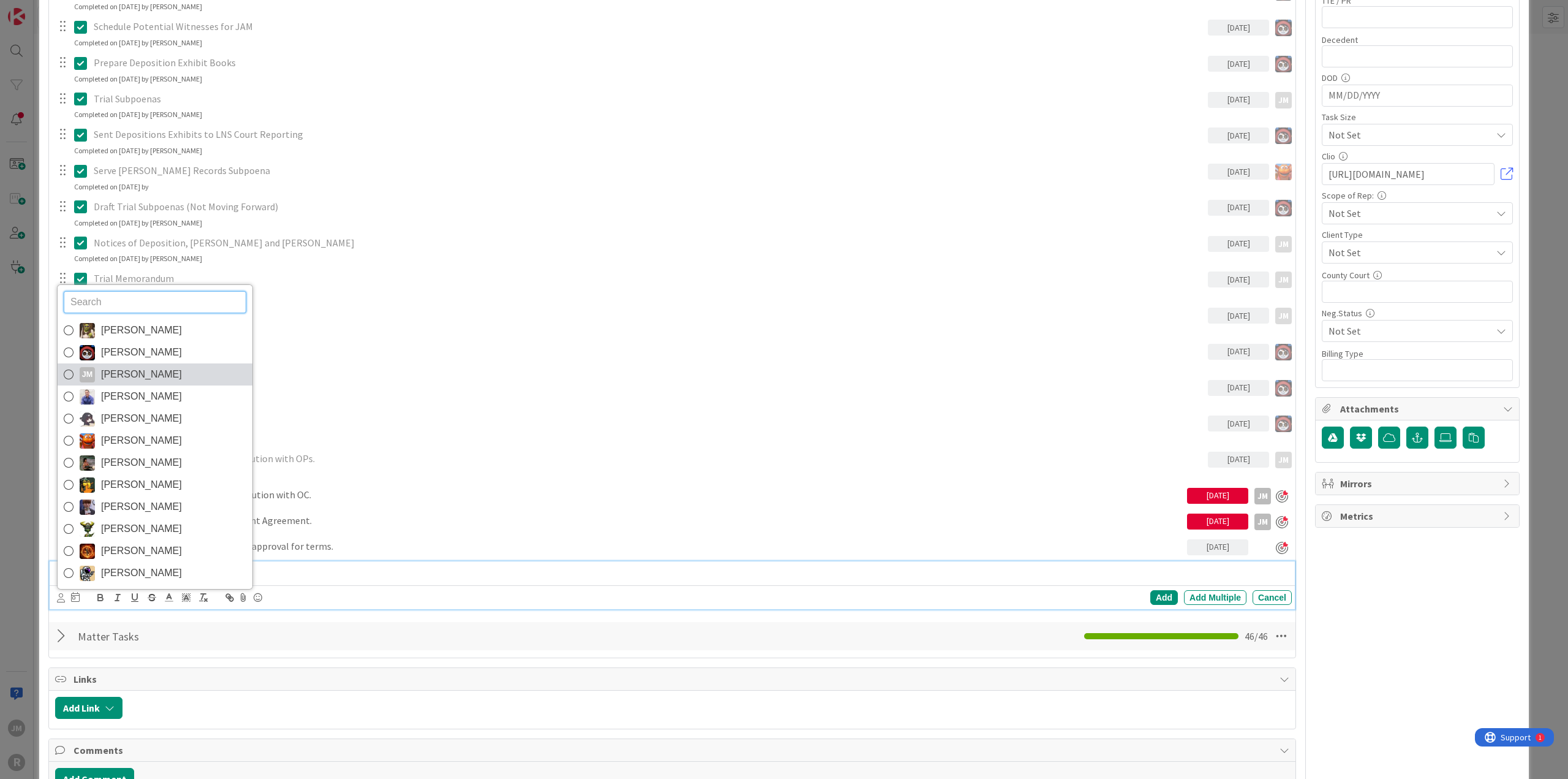
click at [98, 378] on link "[PERSON_NAME] [PERSON_NAME]" at bounding box center [155, 374] width 195 height 22
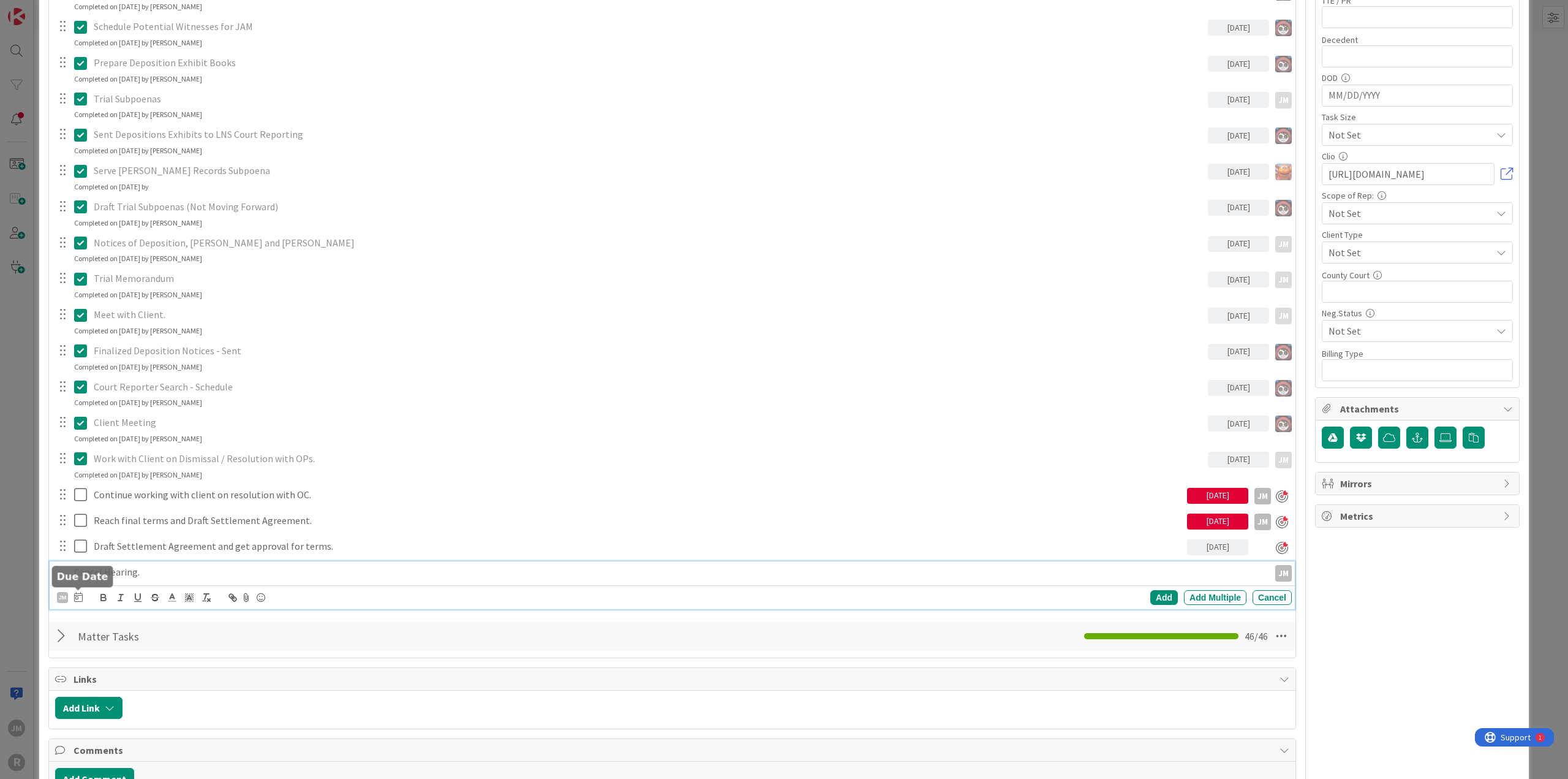
click at [77, 422] on icon at bounding box center [78, 596] width 8 height 10
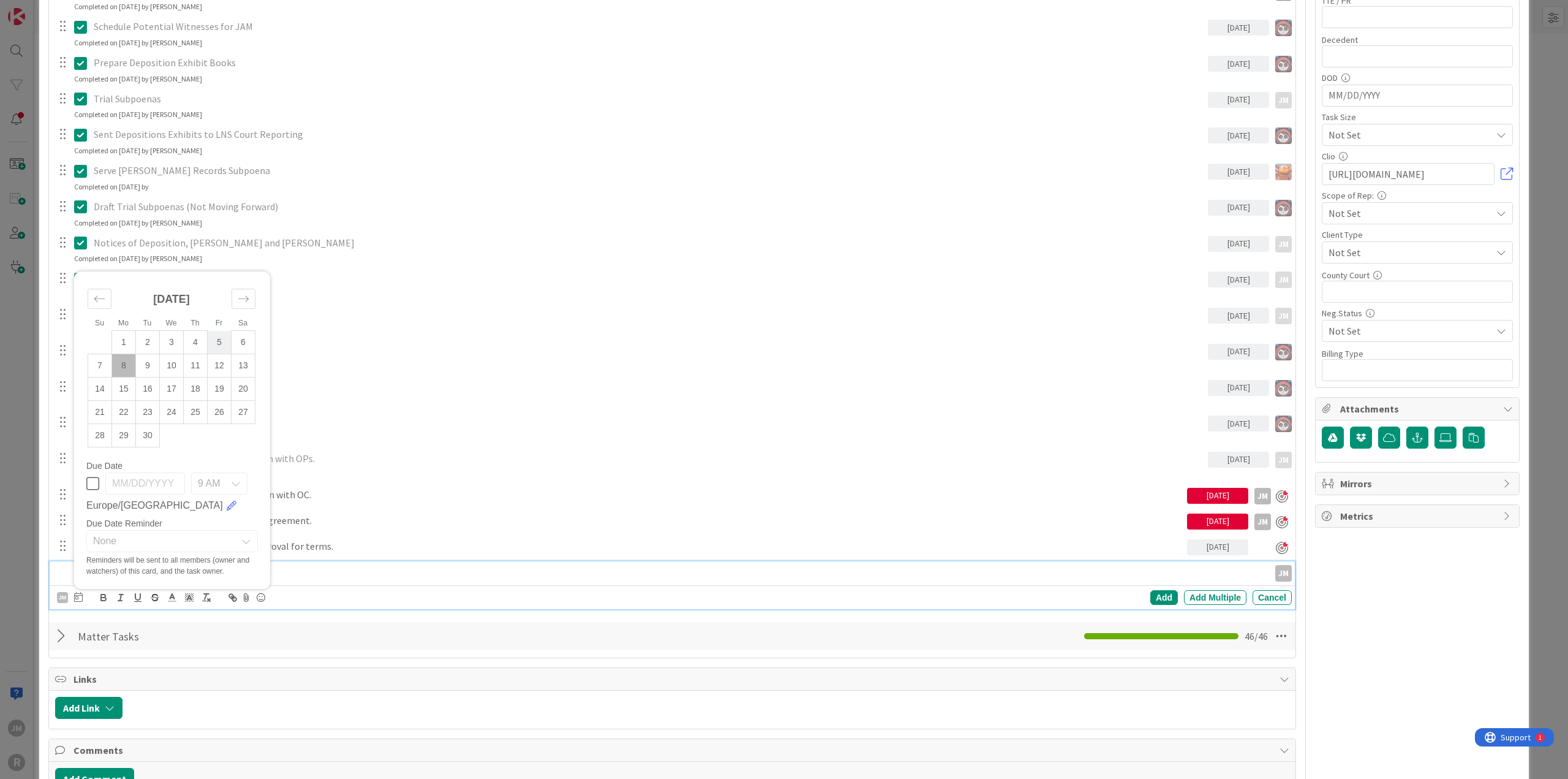
click at [226, 347] on td "5" at bounding box center [219, 342] width 24 height 24
click at [933, 422] on div "Add" at bounding box center [1164, 597] width 27 height 14
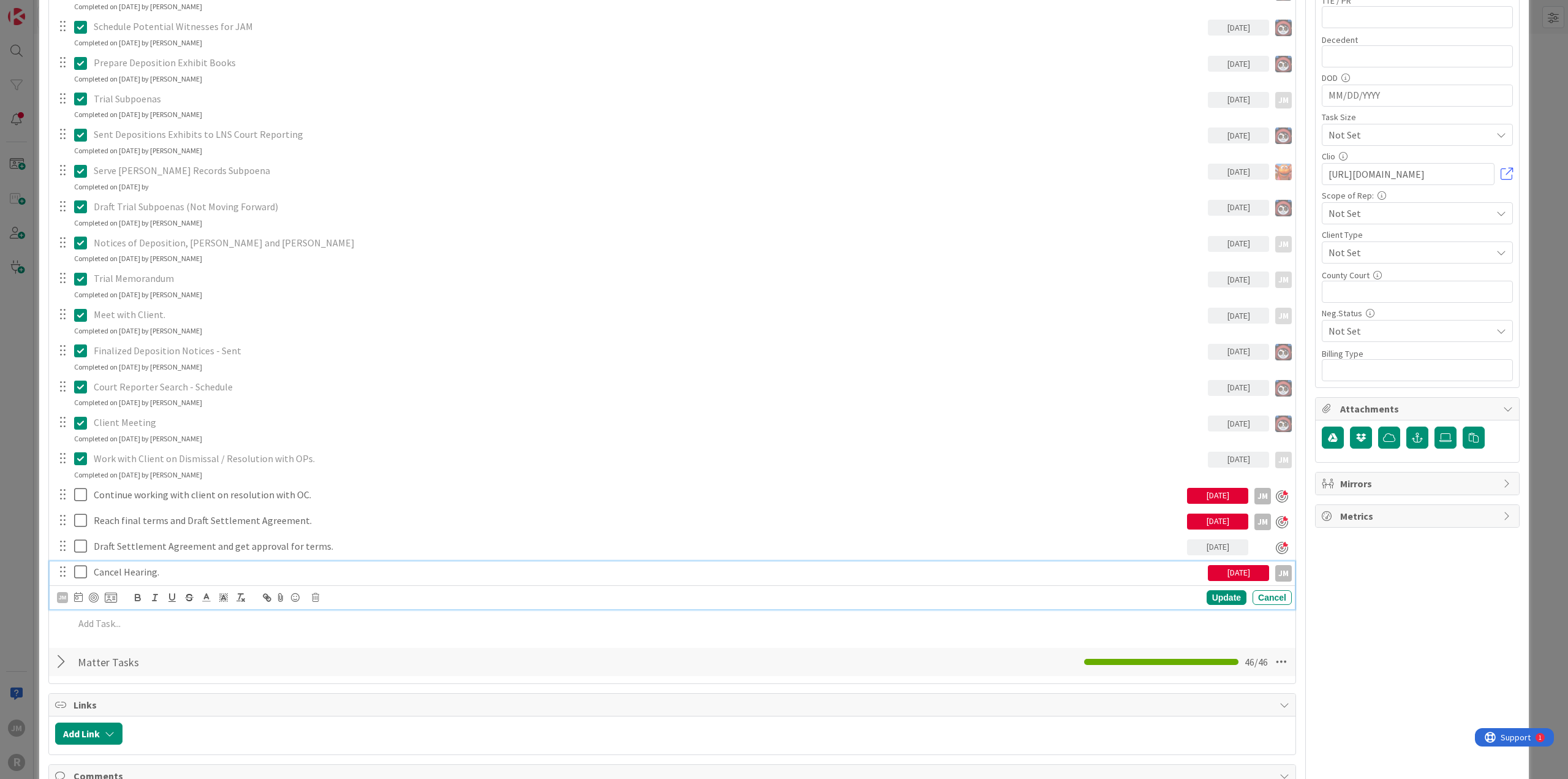
click at [163, 422] on p "Cancel Hearing." at bounding box center [648, 572] width 1109 height 14
click at [94, 422] on div at bounding box center [93, 597] width 10 height 10
type textarea "x"
click at [933, 422] on div "Update" at bounding box center [1226, 598] width 39 height 14
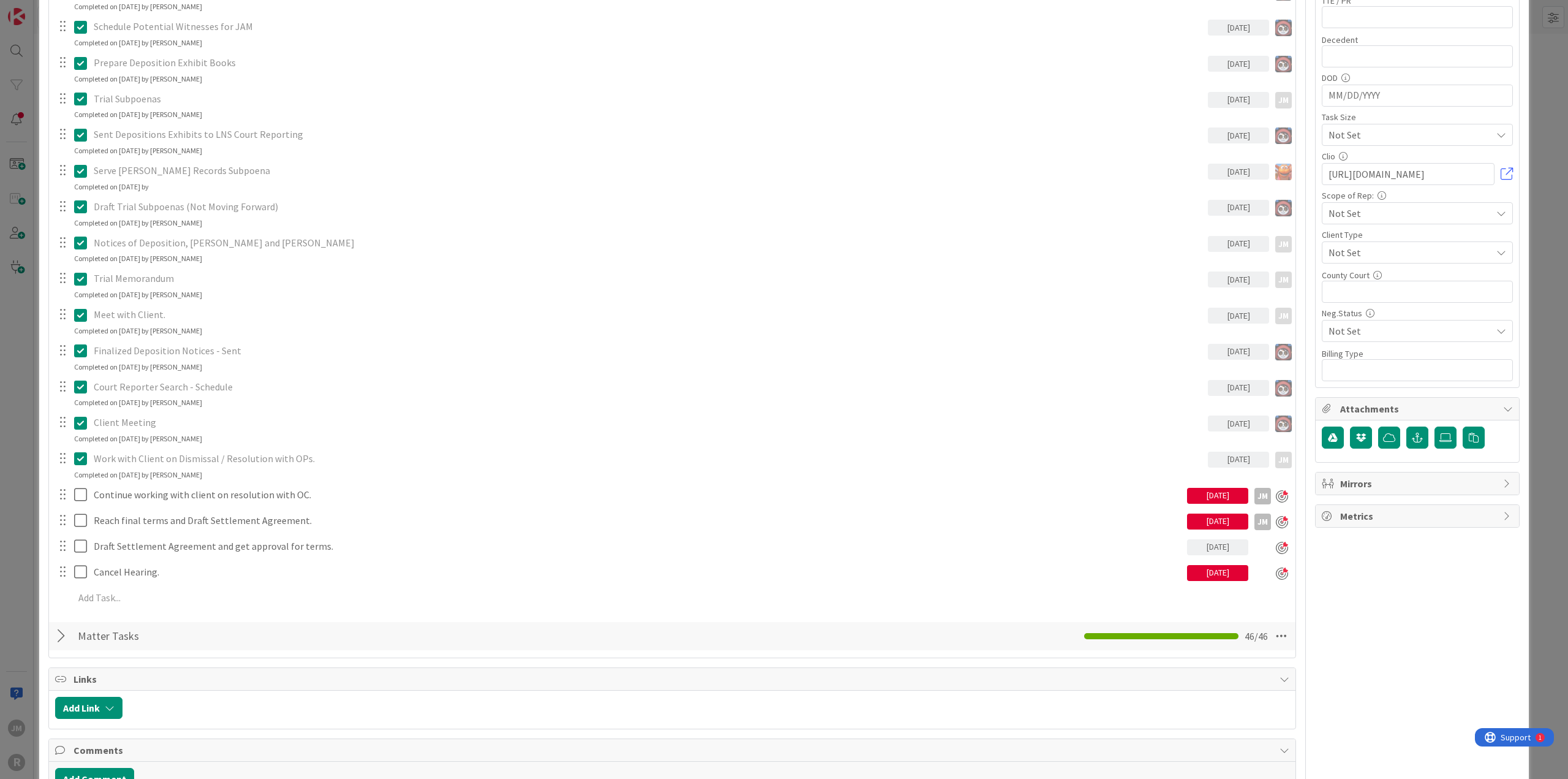
click at [11, 422] on div "ID 111 Litigation Matter Workflow (FL2) Trial Queue Title 47 / 128 [PERSON_NAME…" at bounding box center [784, 389] width 1568 height 779
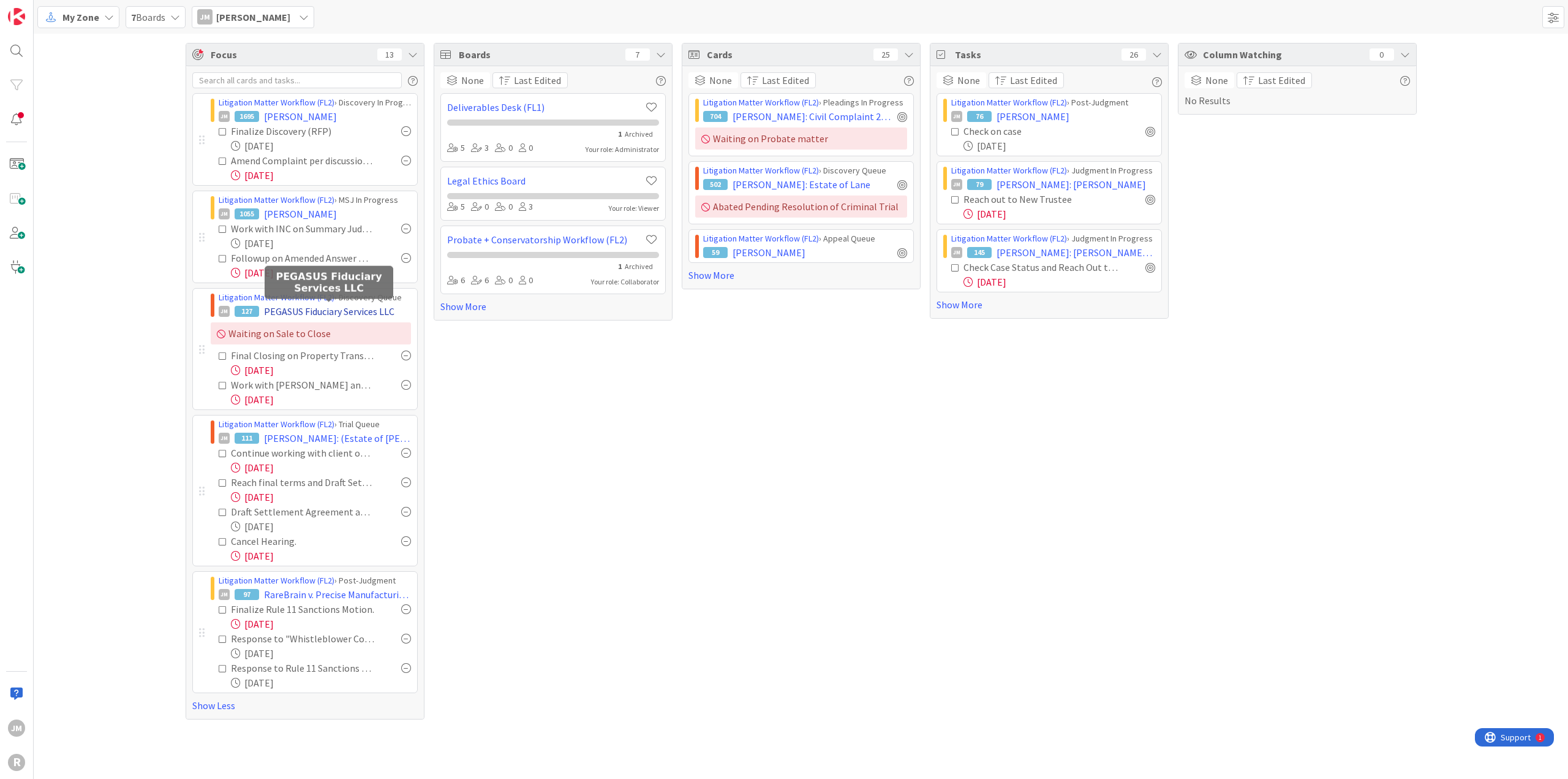
click at [318, 306] on span "PEGASUS Fiduciary Services LLC" at bounding box center [329, 311] width 130 height 14
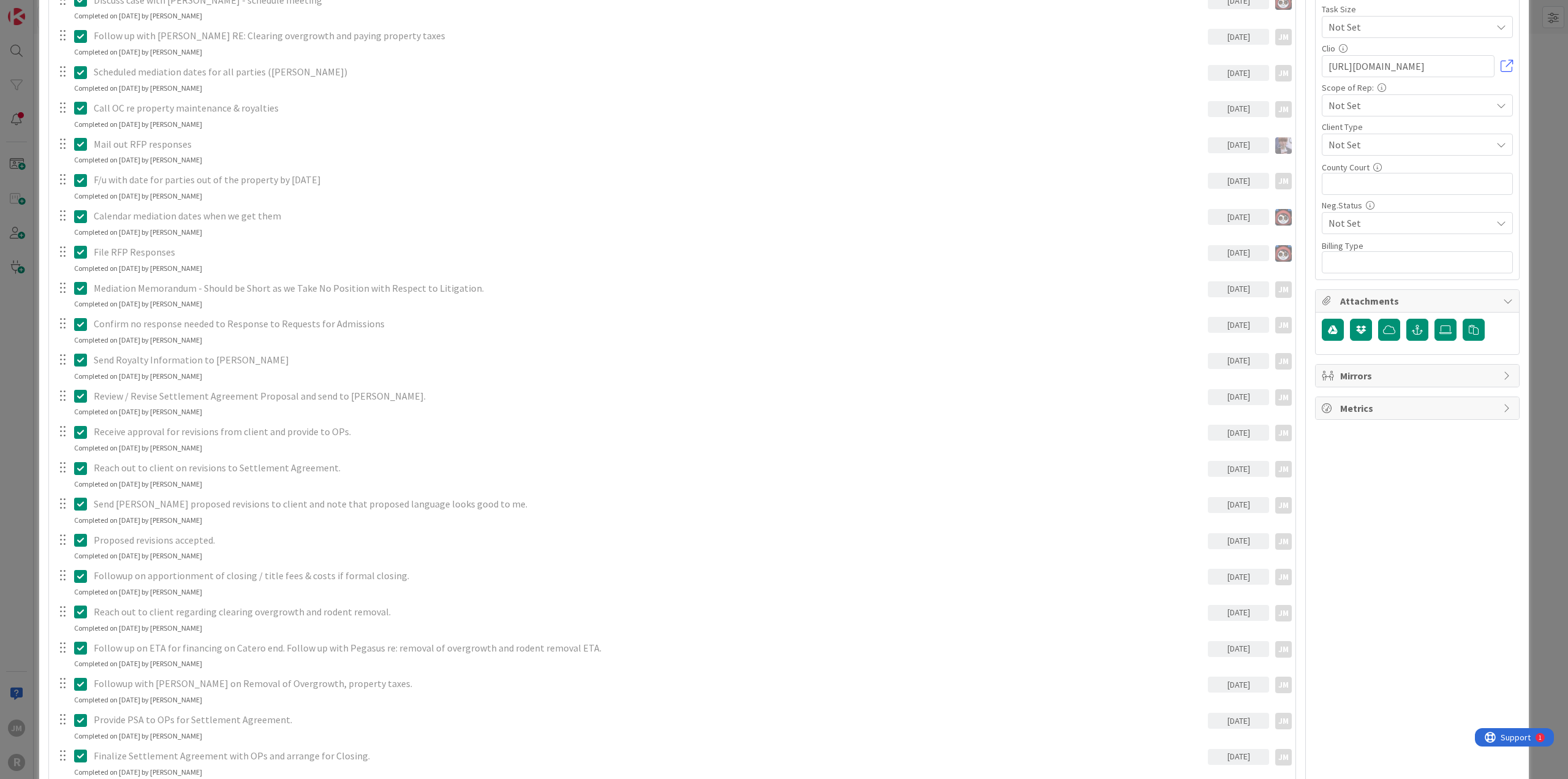
scroll to position [858, 0]
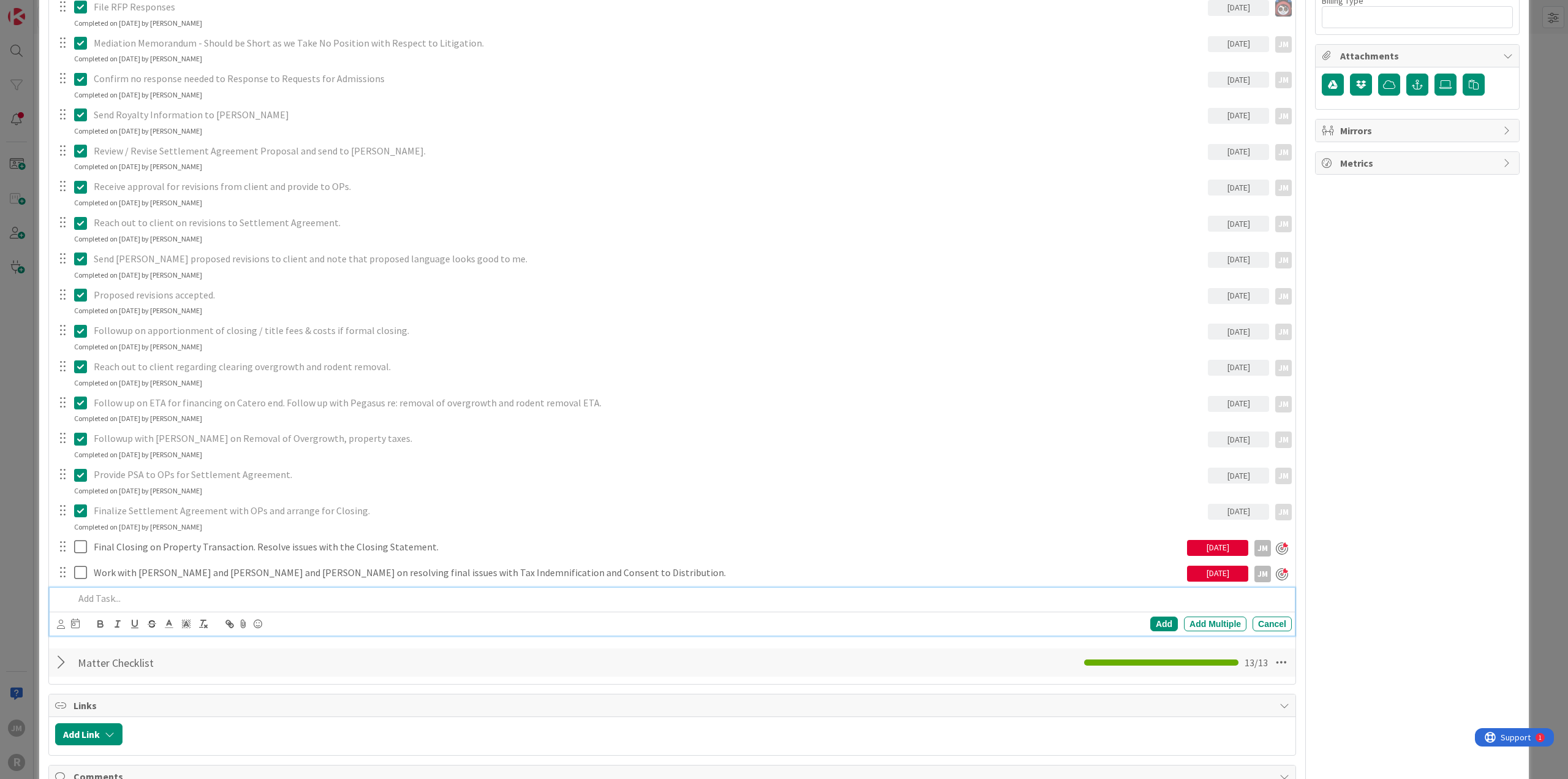
click at [171, 422] on p at bounding box center [680, 598] width 1212 height 14
click at [64, 422] on icon at bounding box center [61, 624] width 8 height 9
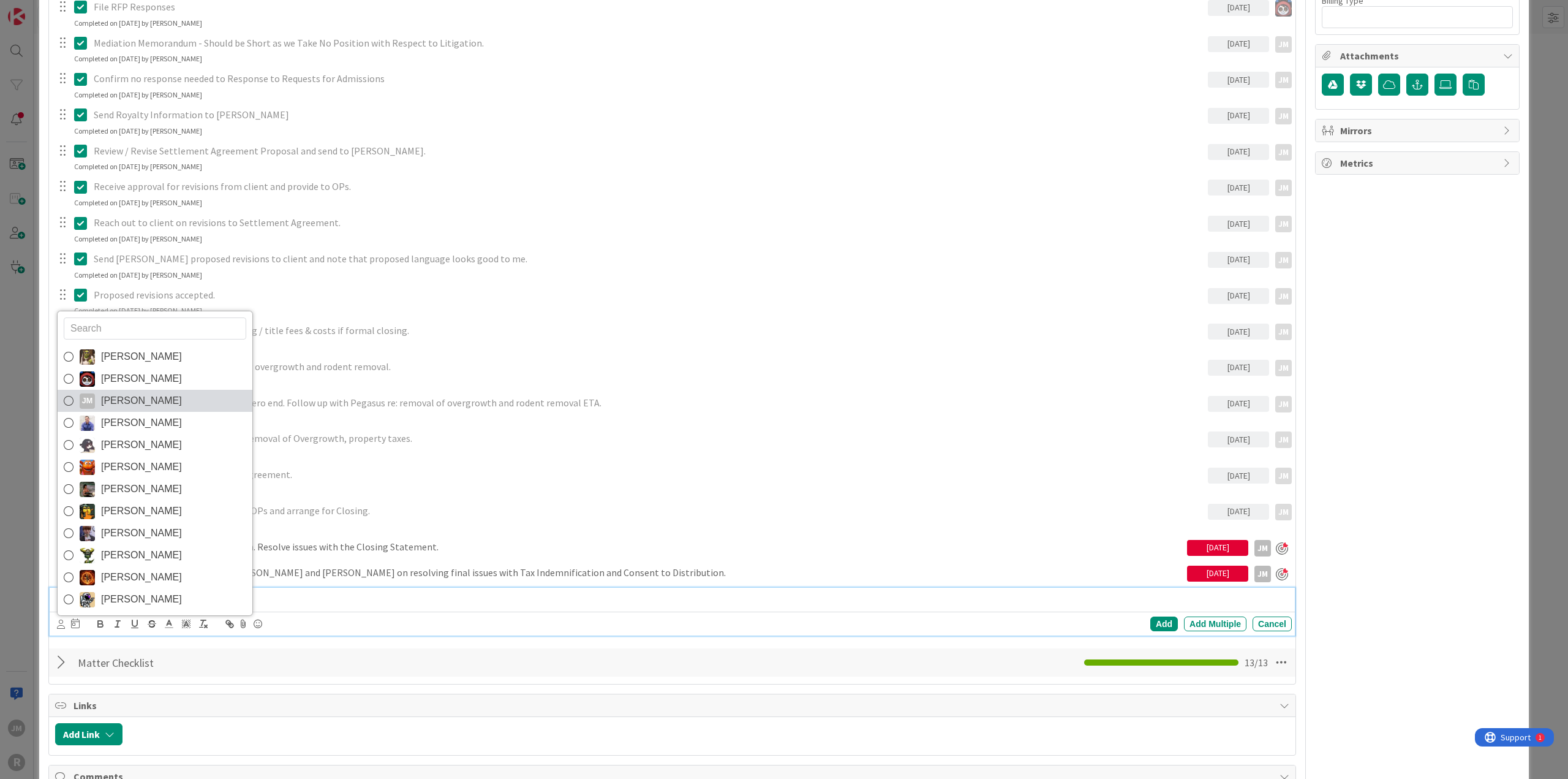
click at [87, 397] on div "JM" at bounding box center [87, 401] width 15 height 15
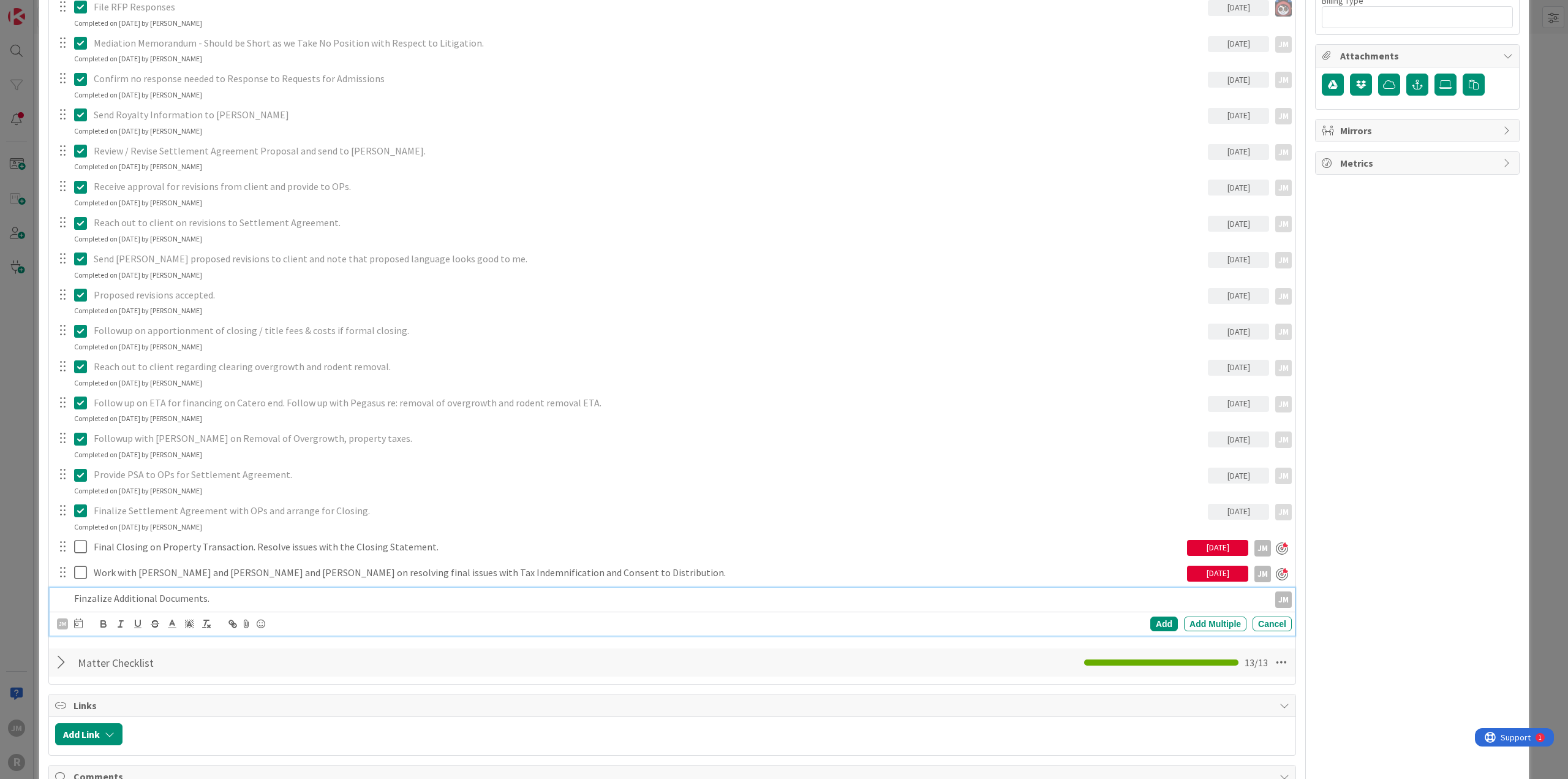
click at [77, 422] on div at bounding box center [78, 624] width 8 height 14
click at [215, 422] on td "5" at bounding box center [219, 703] width 24 height 24
click at [933, 422] on div "Add" at bounding box center [1164, 624] width 27 height 14
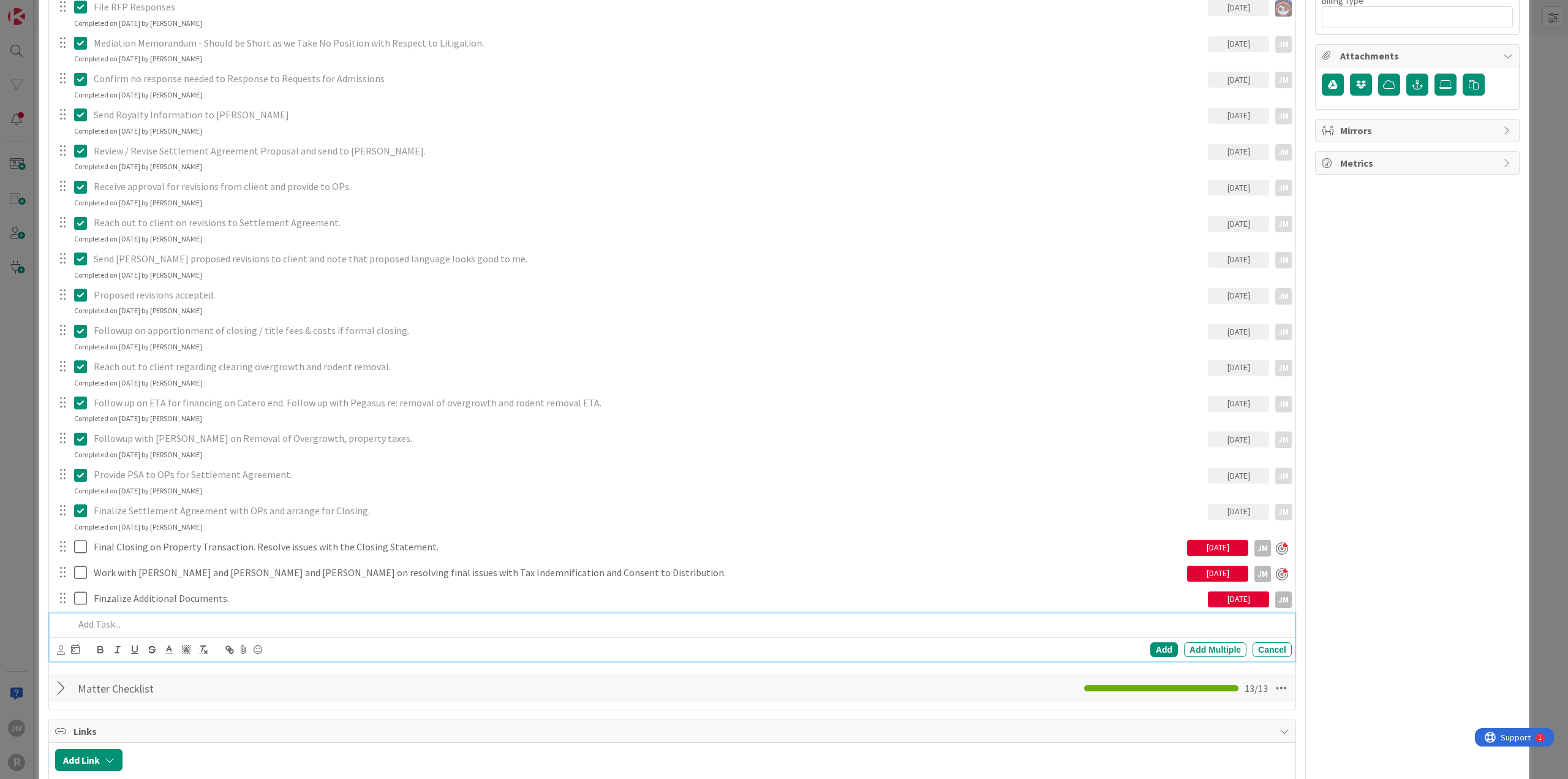
click at [152, 422] on p at bounding box center [680, 624] width 1212 height 14
click at [58, 422] on icon at bounding box center [61, 649] width 8 height 9
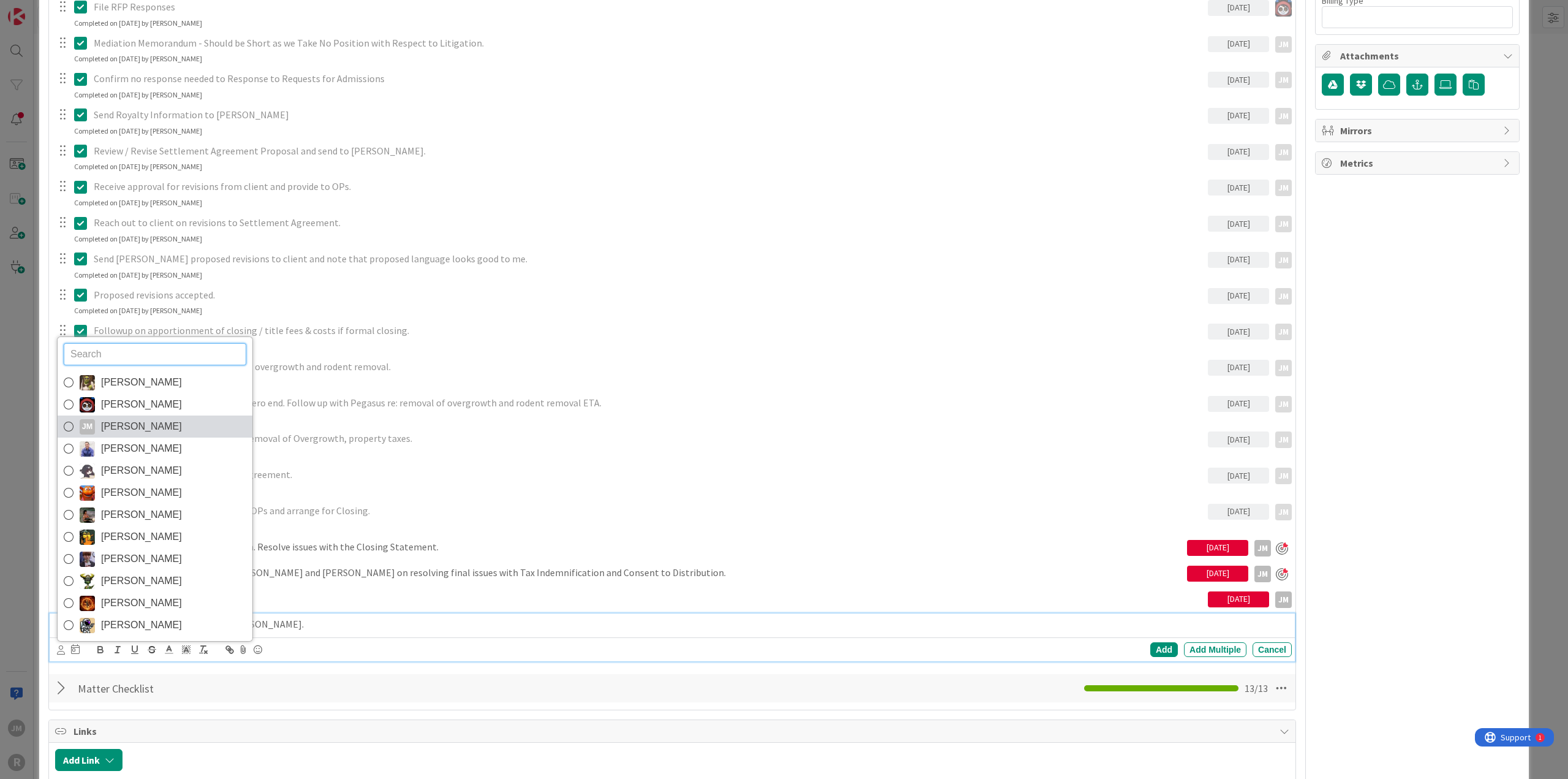
click at [101, 422] on span "[PERSON_NAME]" at bounding box center [141, 426] width 81 height 18
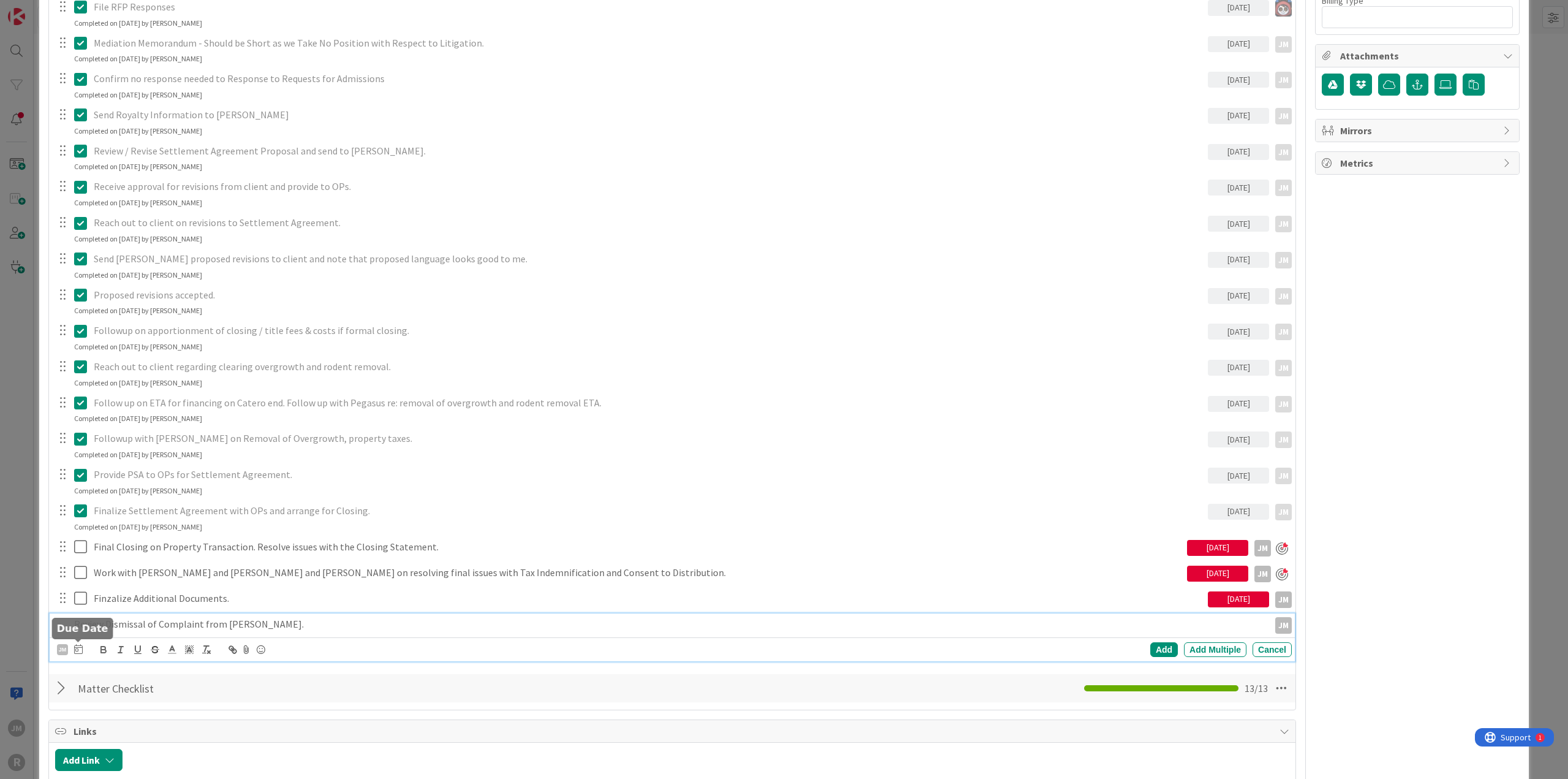
click at [78, 422] on icon at bounding box center [78, 649] width 8 height 10
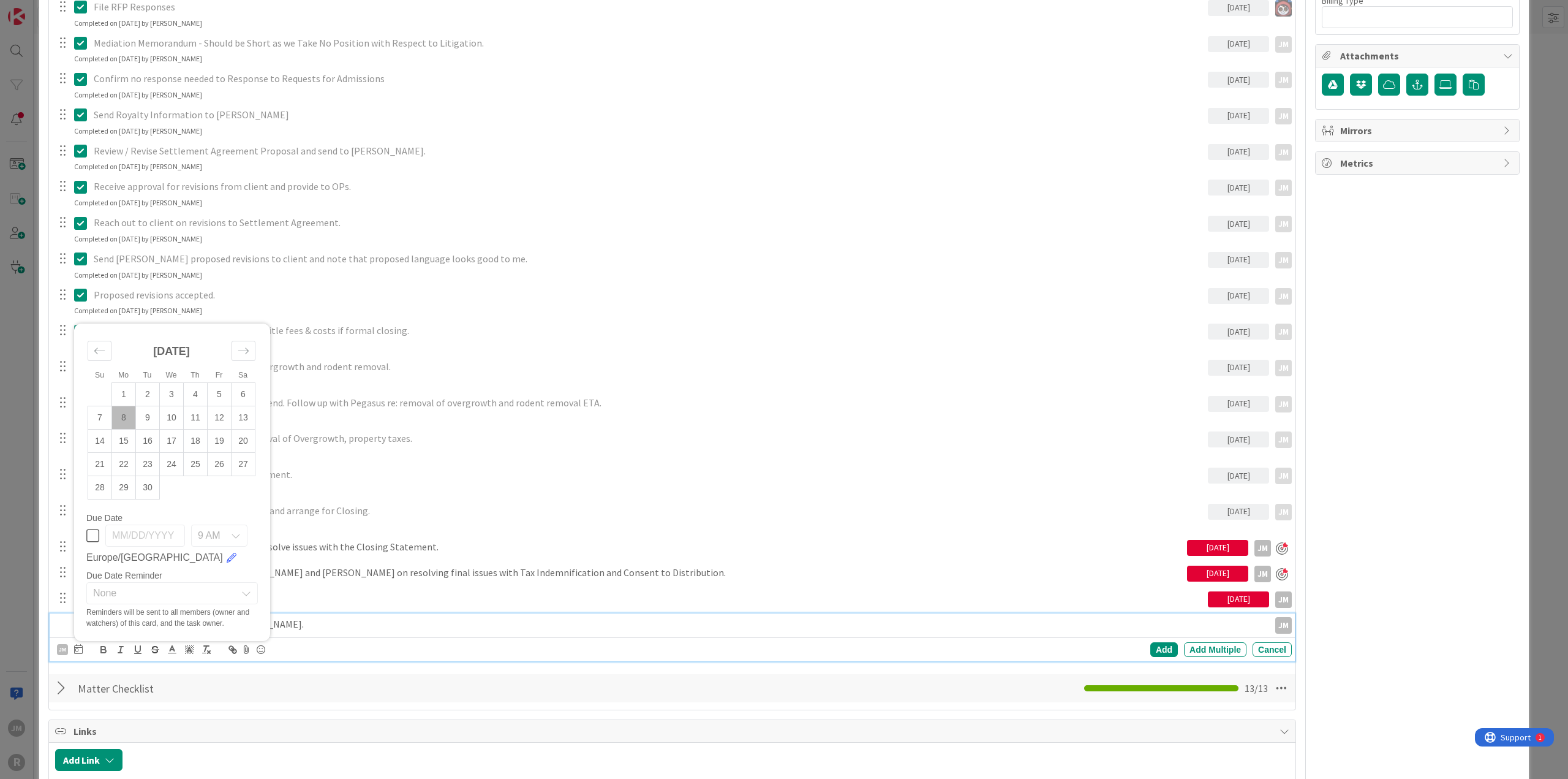
click at [123, 413] on td "8" at bounding box center [124, 417] width 24 height 24
click at [933, 422] on div "Add" at bounding box center [1164, 649] width 27 height 14
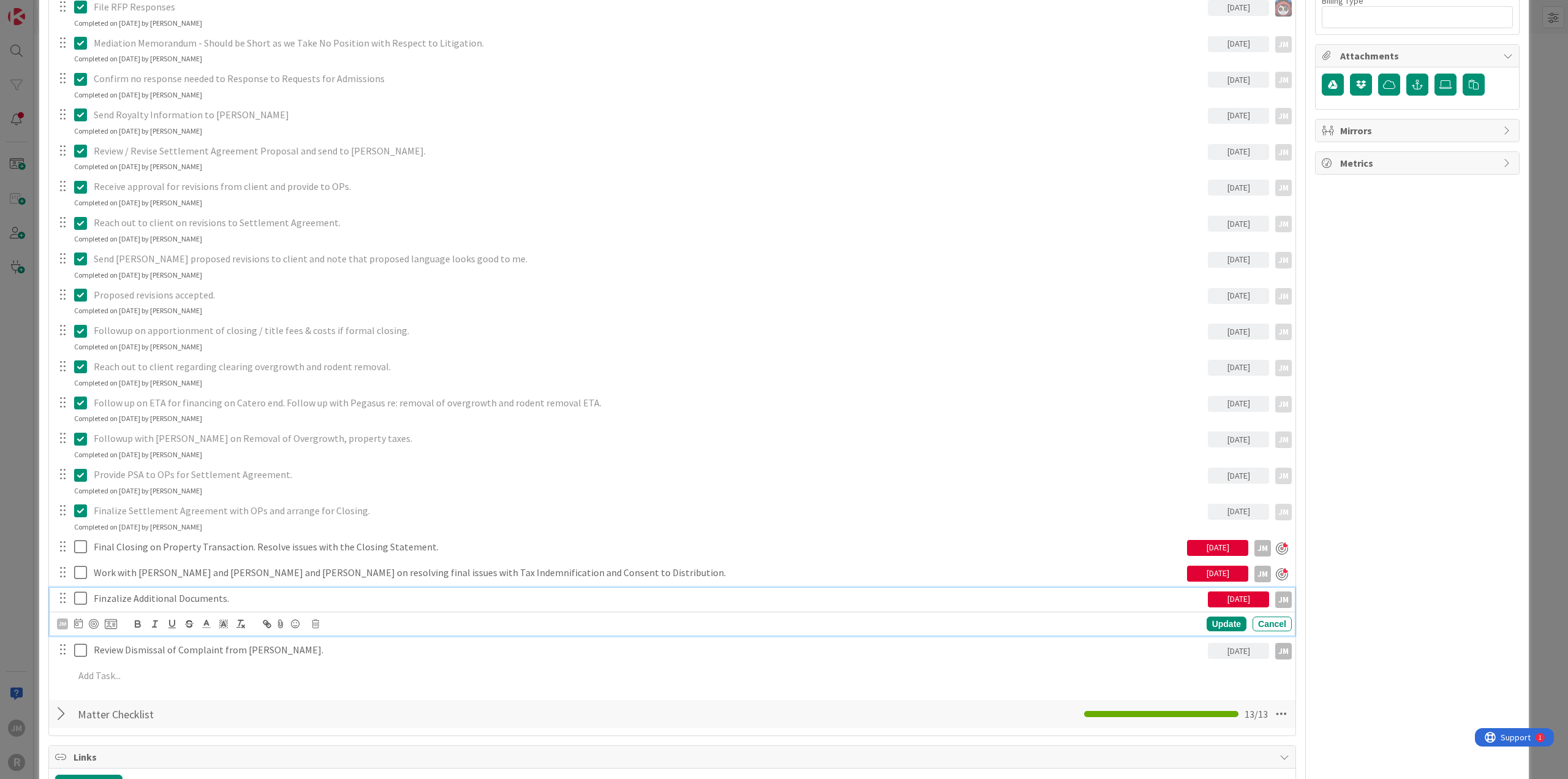
click at [181, 422] on p "Finzalize Additional Documents." at bounding box center [648, 598] width 1109 height 14
click at [93, 422] on div at bounding box center [93, 624] width 10 height 10
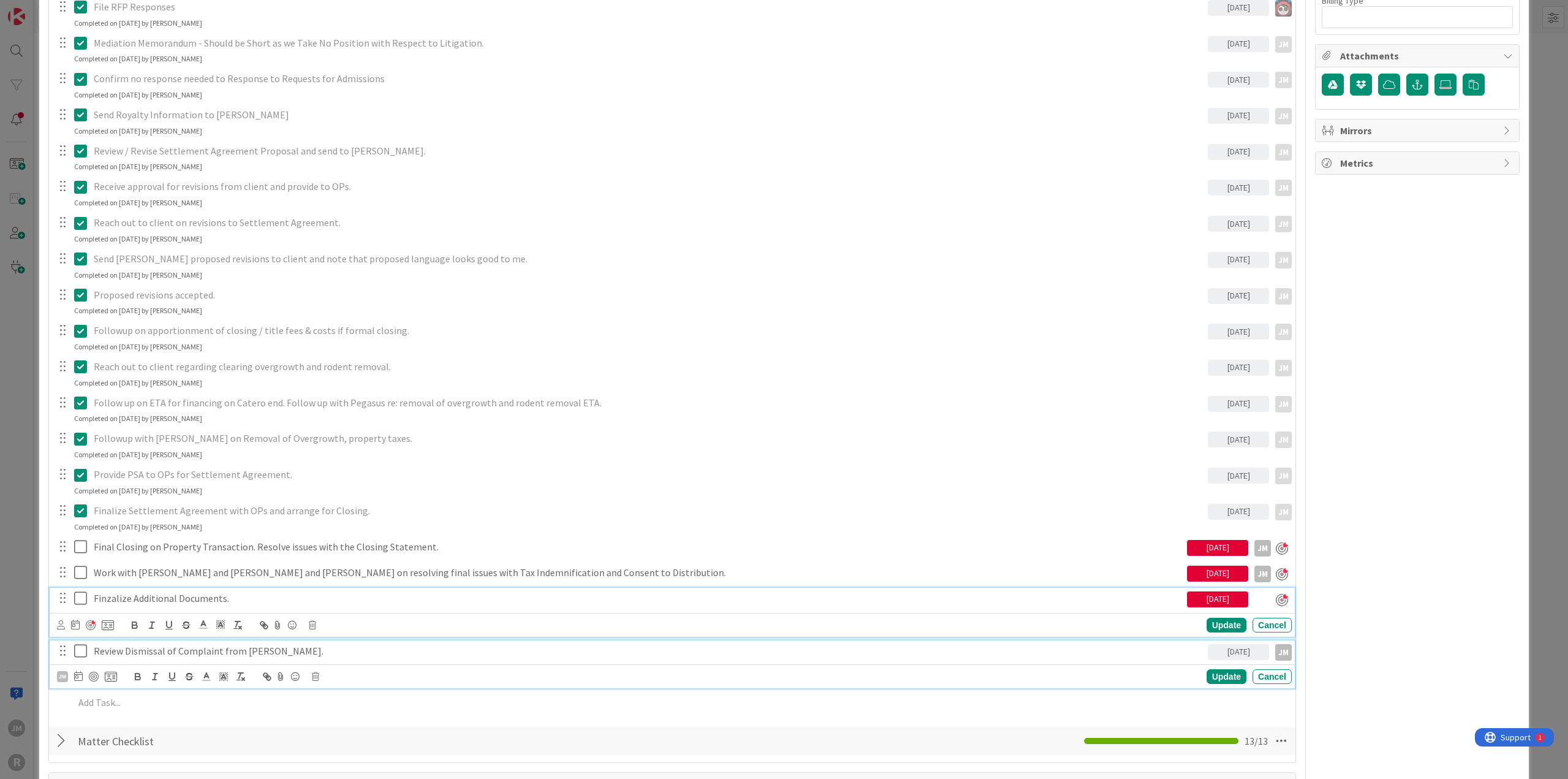
click at [169, 422] on p "Review Dismissal of Complaint from [PERSON_NAME]." at bounding box center [648, 651] width 1109 height 14
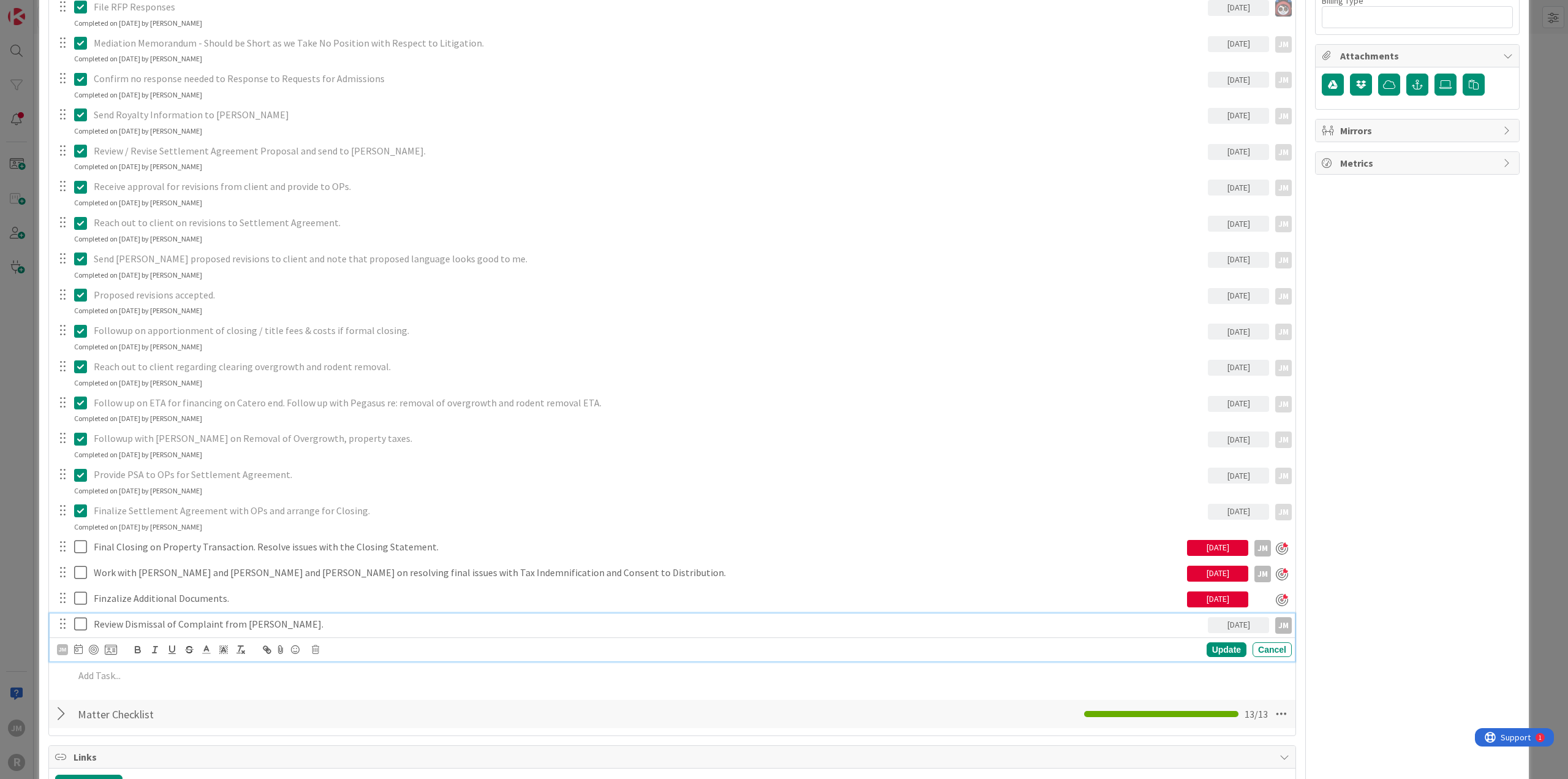
scroll to position [831, 0]
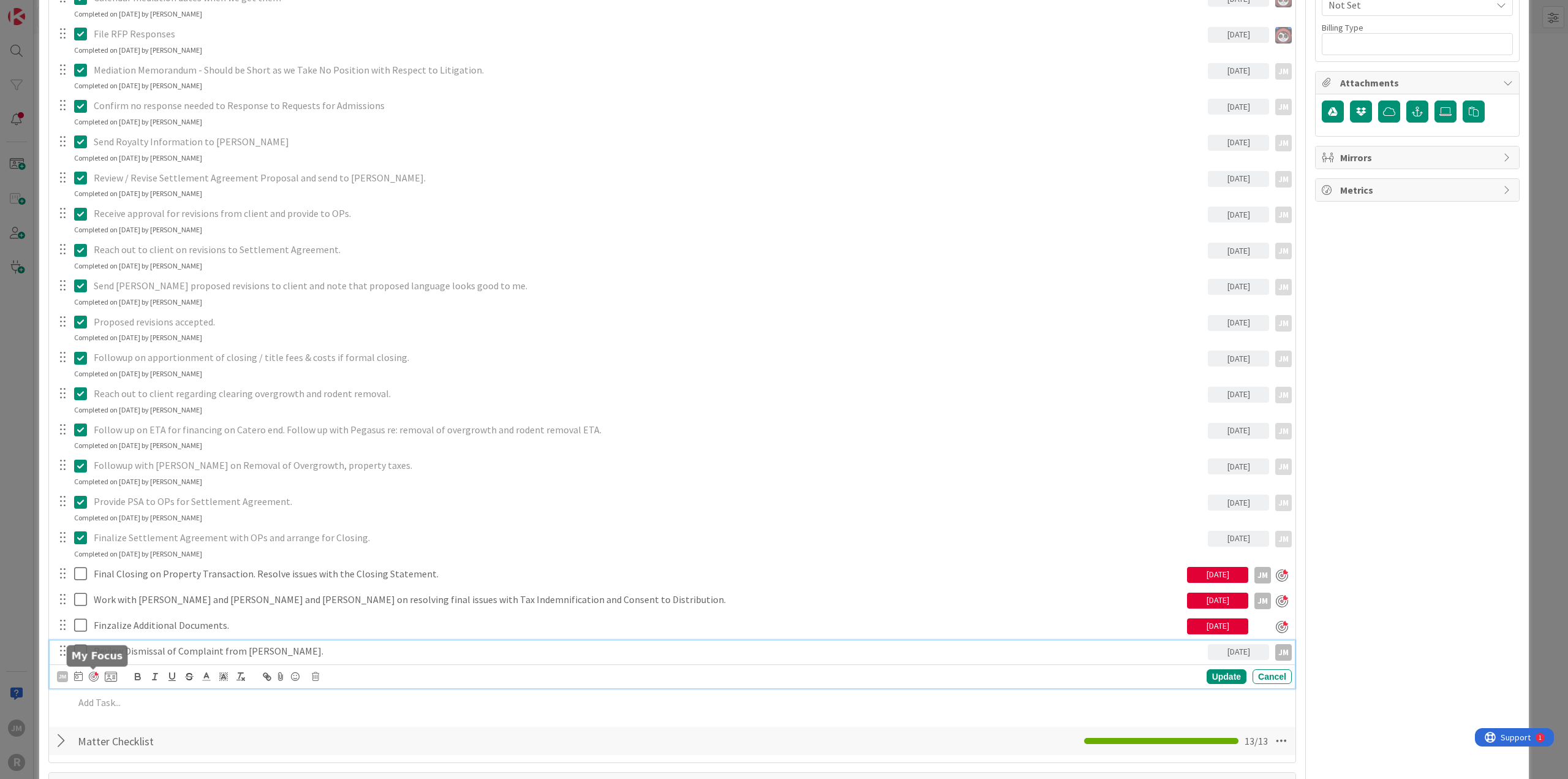
click at [93, 422] on div at bounding box center [93, 676] width 10 height 10
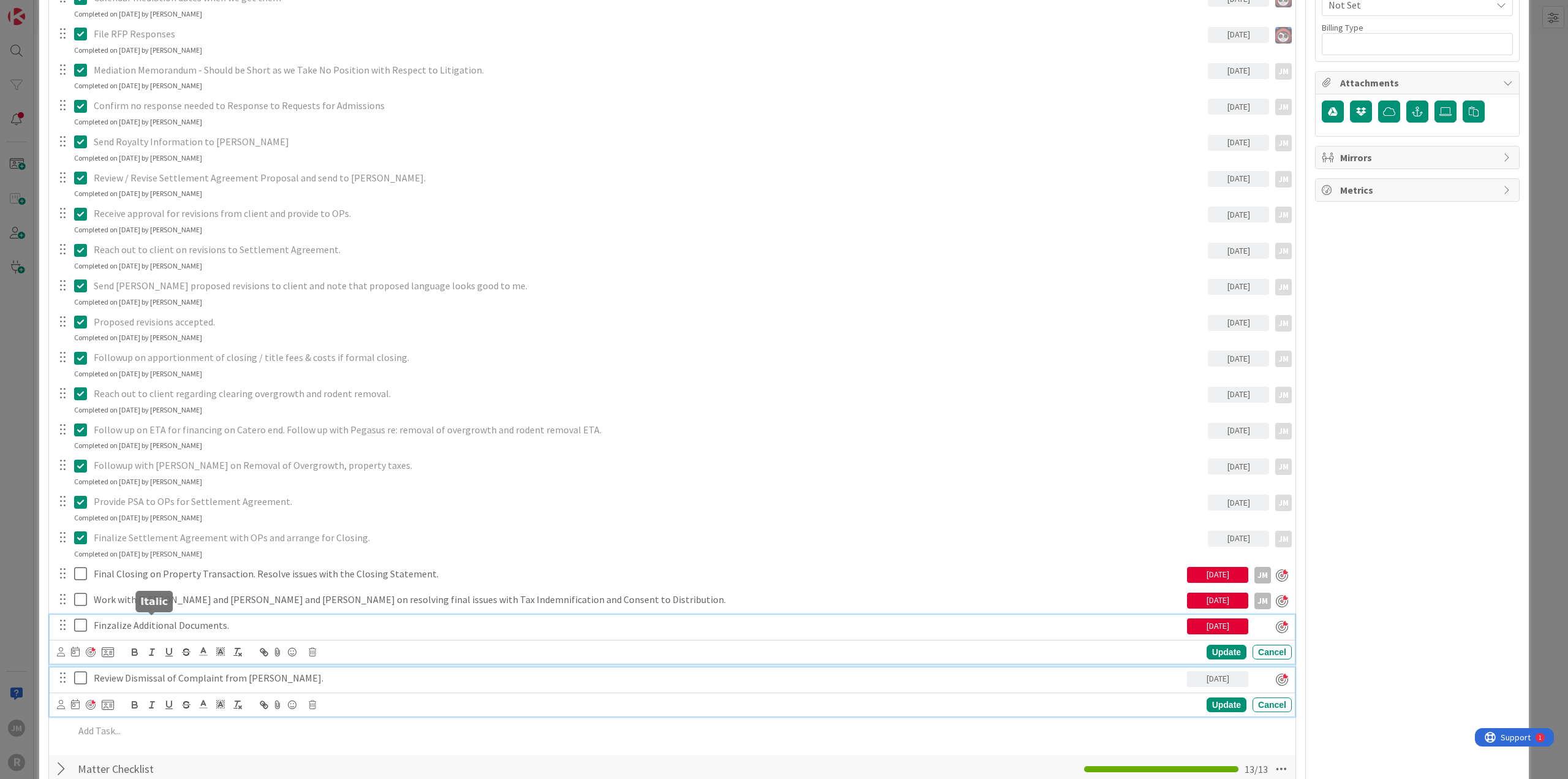
scroll to position [858, 0]
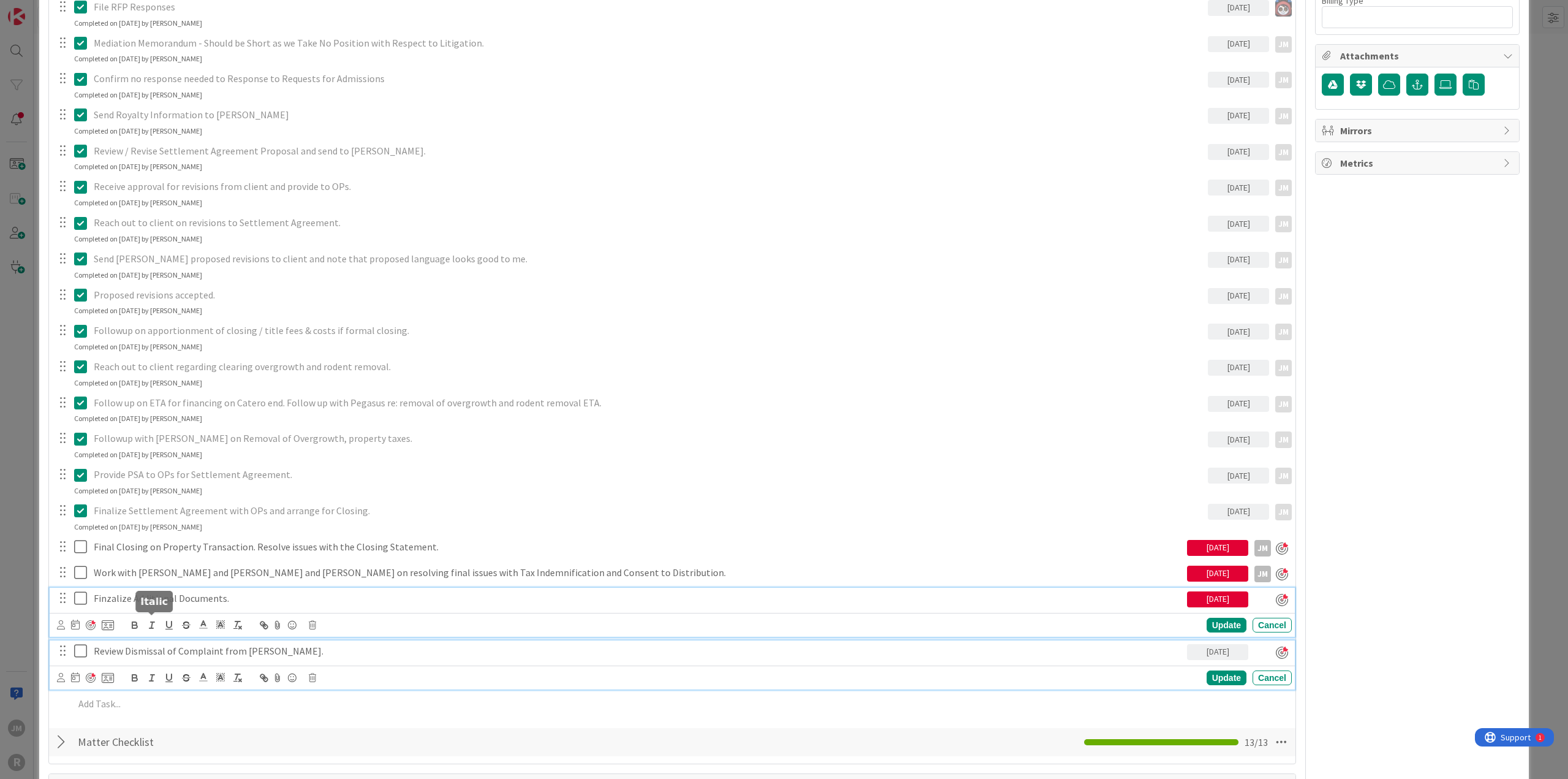
click at [155, 422] on div "Finzalize Additional Documents. [DATE] Update Cancel" at bounding box center [672, 612] width 1245 height 49
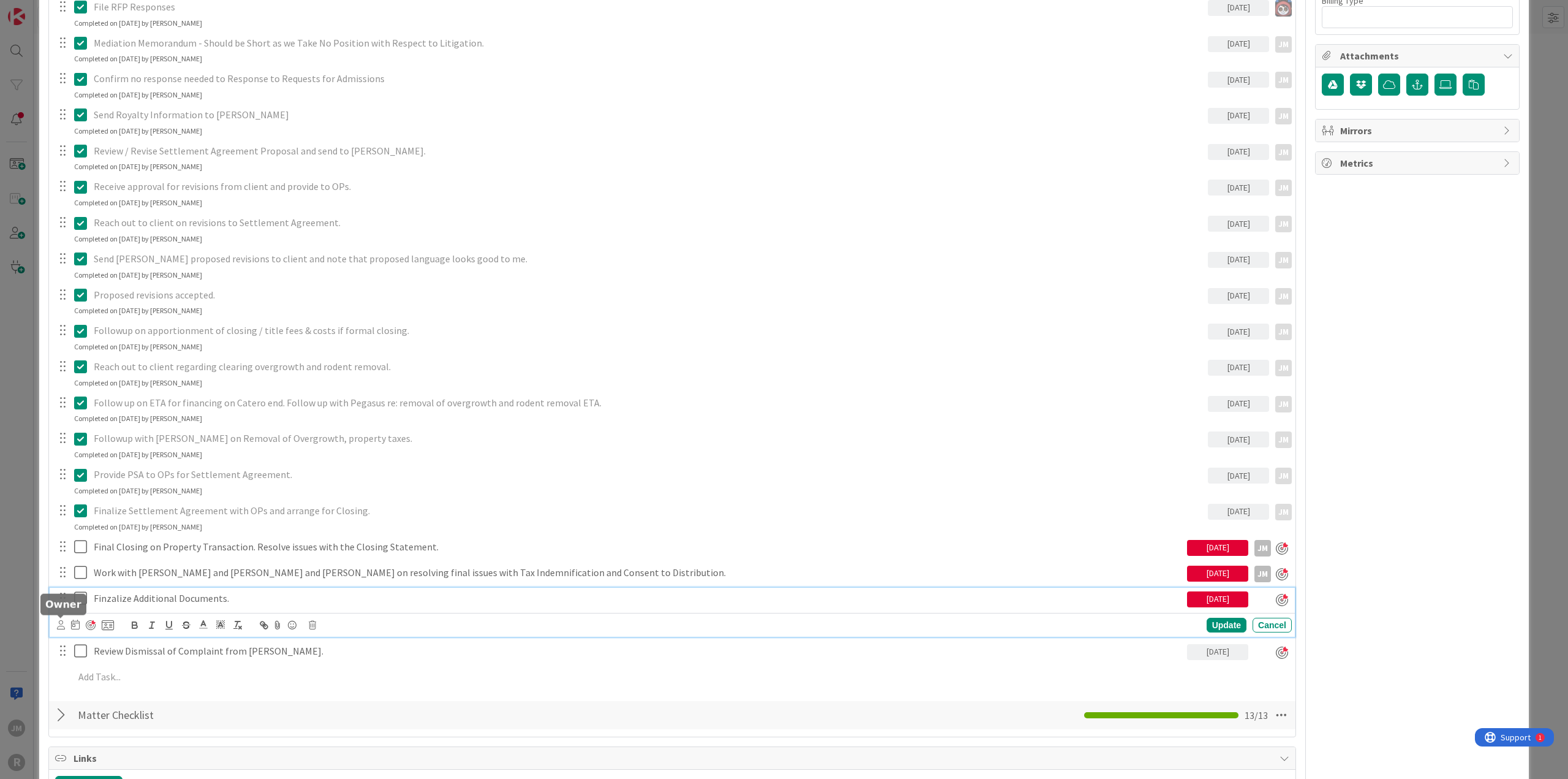
click at [57, 422] on icon at bounding box center [61, 624] width 8 height 9
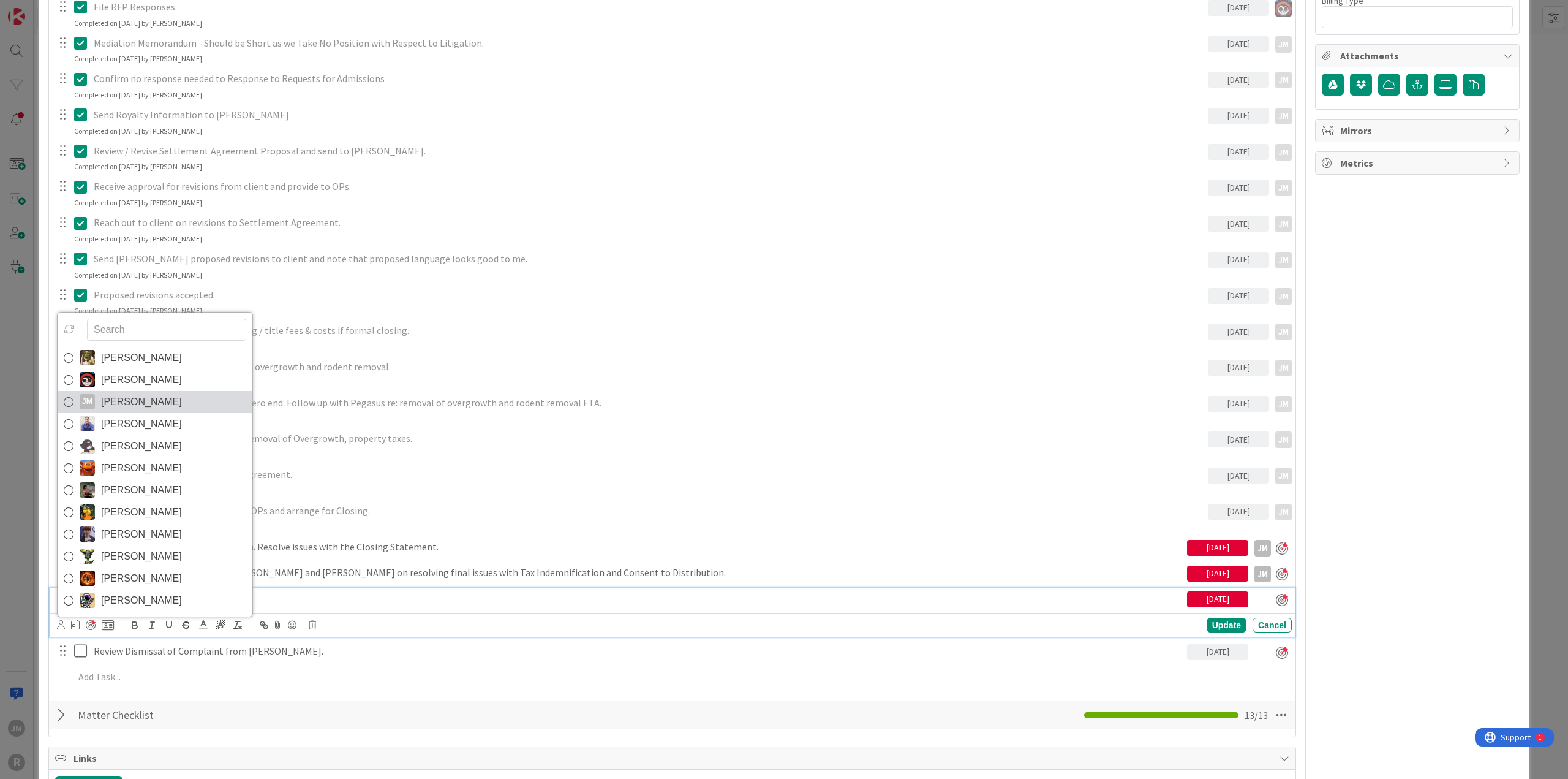
click at [121, 397] on span "[PERSON_NAME]" at bounding box center [141, 402] width 81 height 18
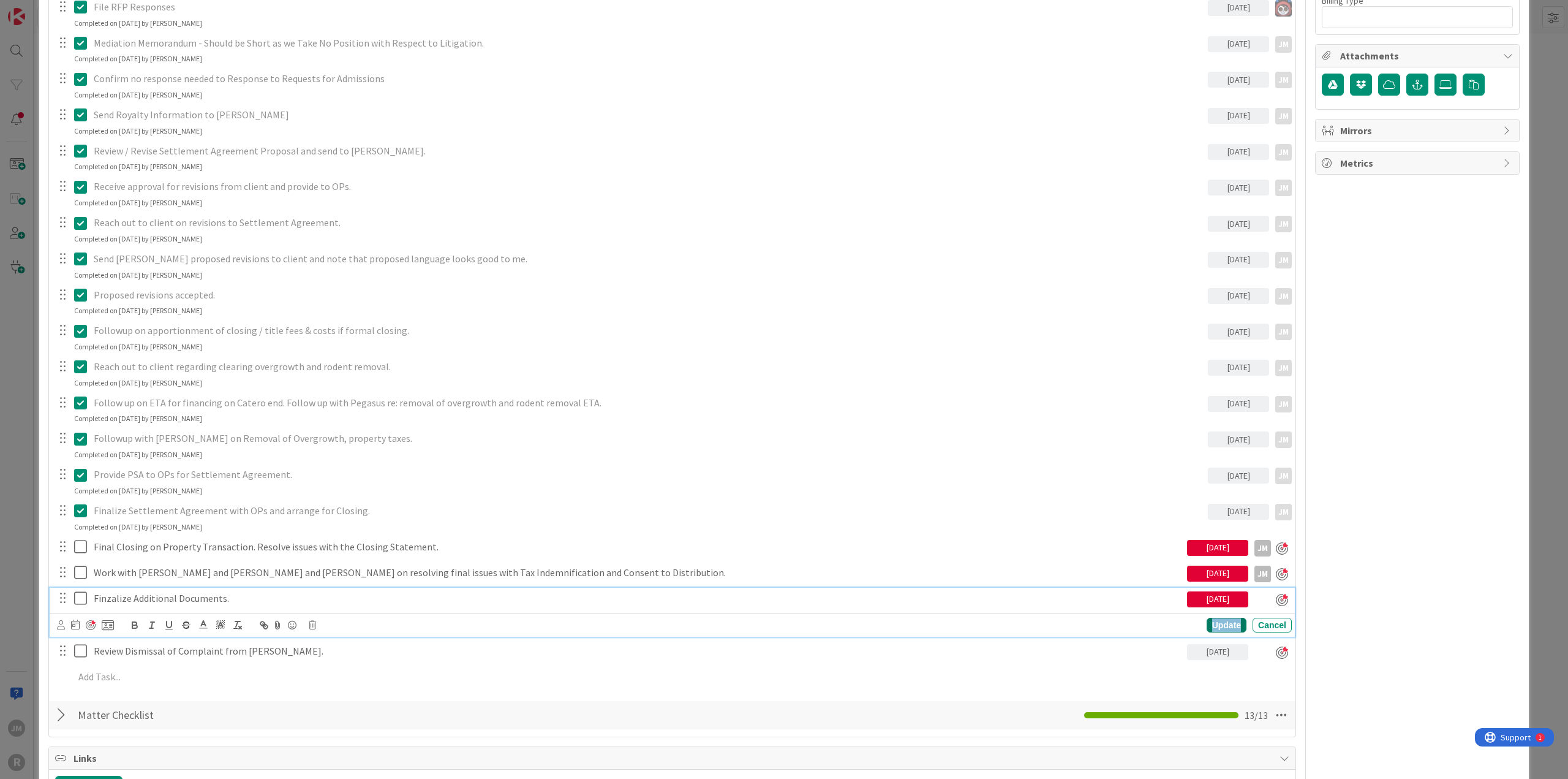
click at [933, 422] on div "Update" at bounding box center [1226, 624] width 39 height 14
click at [177, 422] on p "Review Dismissal of Complaint from [PERSON_NAME]." at bounding box center [638, 624] width 1088 height 14
click at [58, 422] on icon at bounding box center [61, 650] width 8 height 9
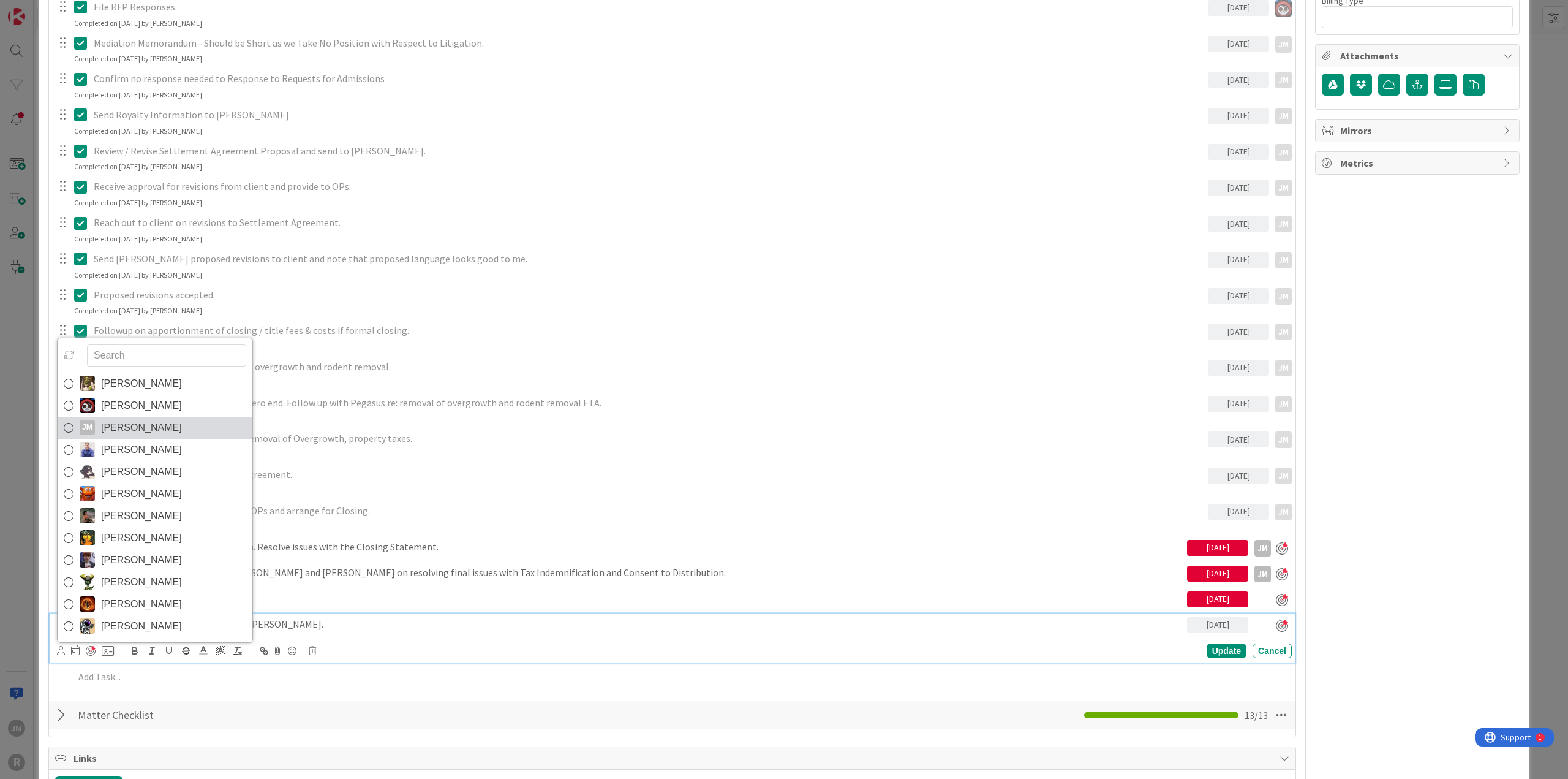
click at [68, 422] on icon at bounding box center [68, 428] width 10 height 18
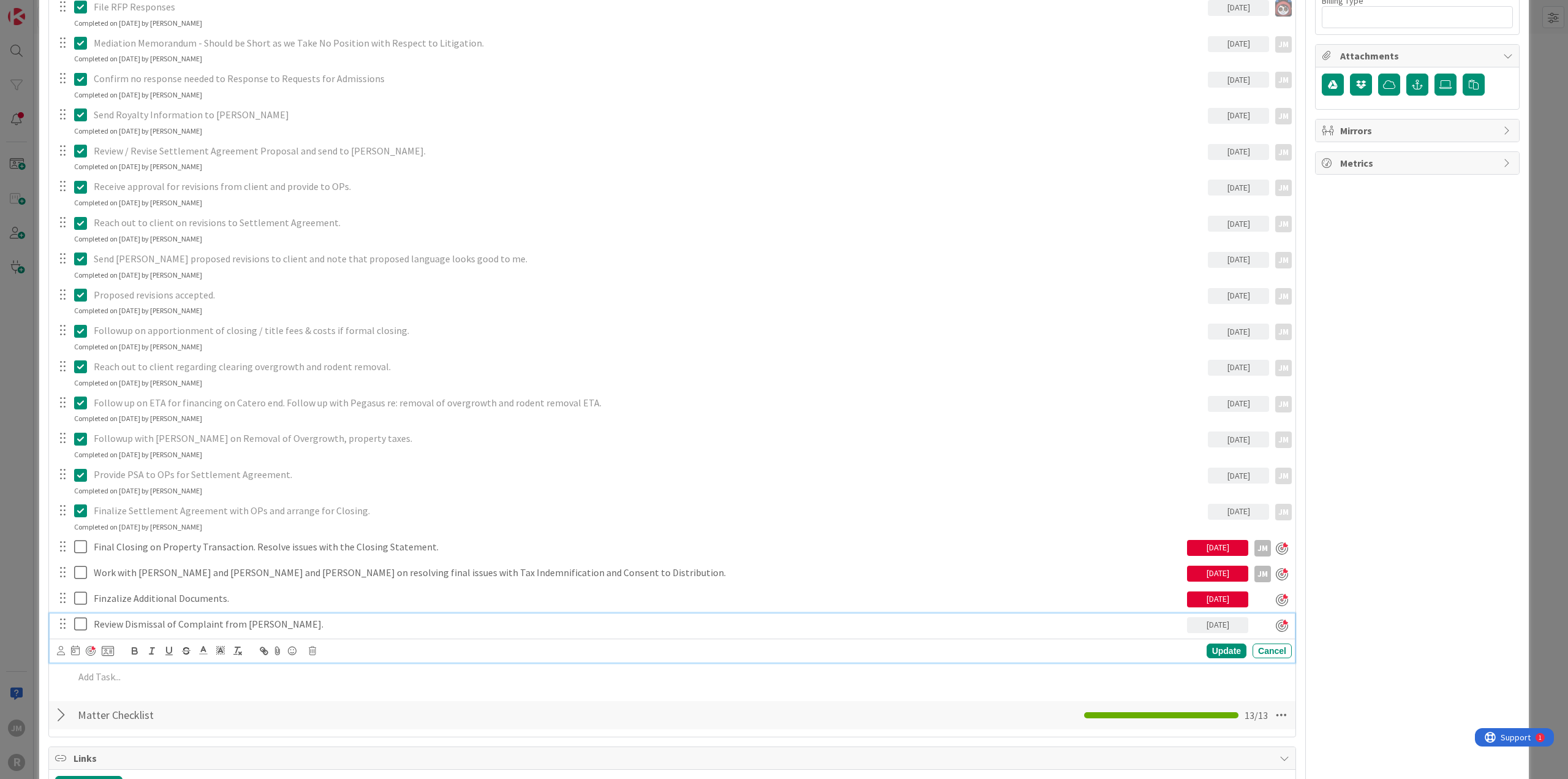
click at [102, 422] on p "Review Dismissal of Complaint from [PERSON_NAME]." at bounding box center [638, 624] width 1088 height 14
click at [58, 422] on icon at bounding box center [61, 650] width 8 height 9
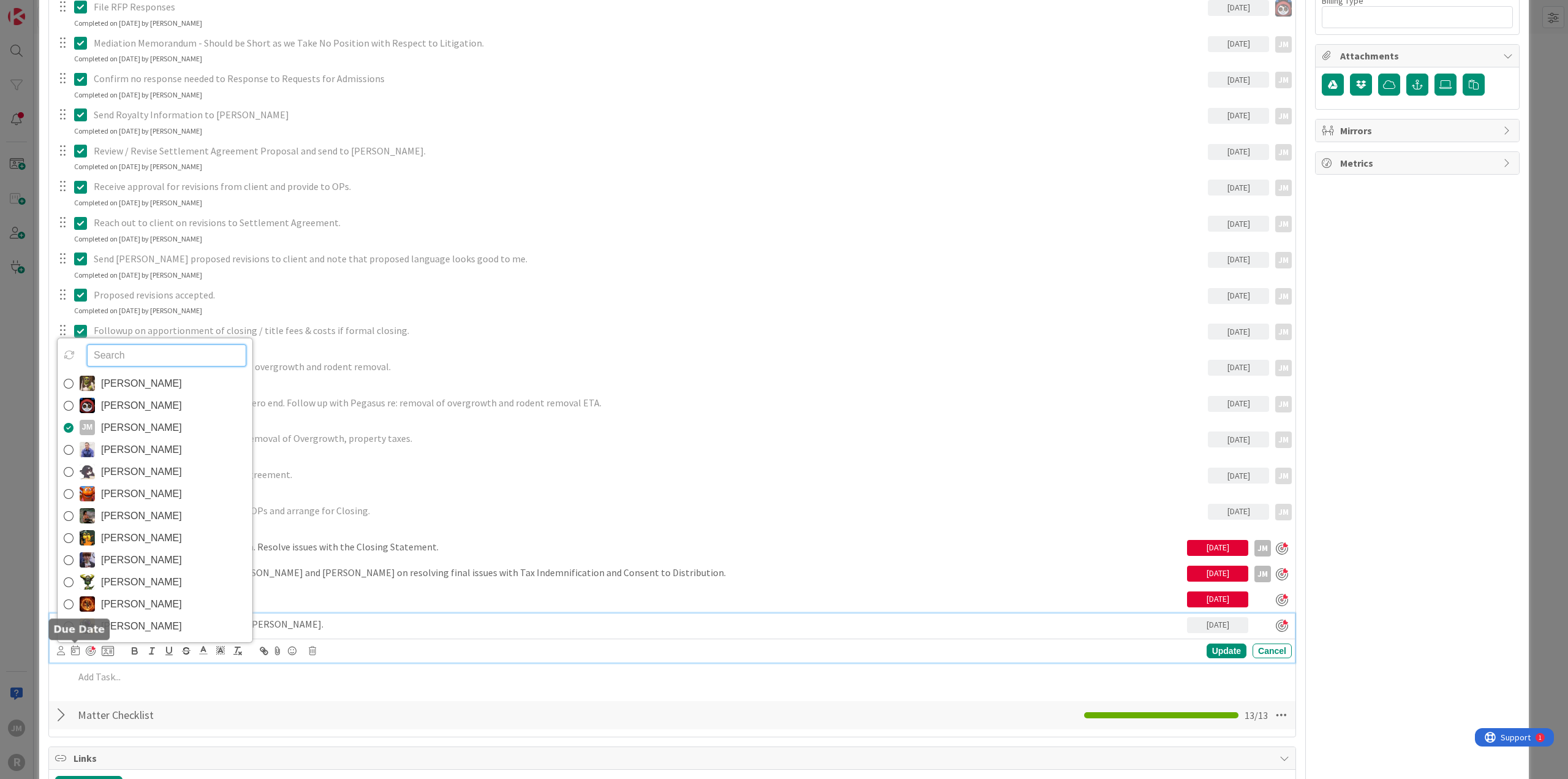
click at [77, 422] on icon at bounding box center [75, 649] width 8 height 10
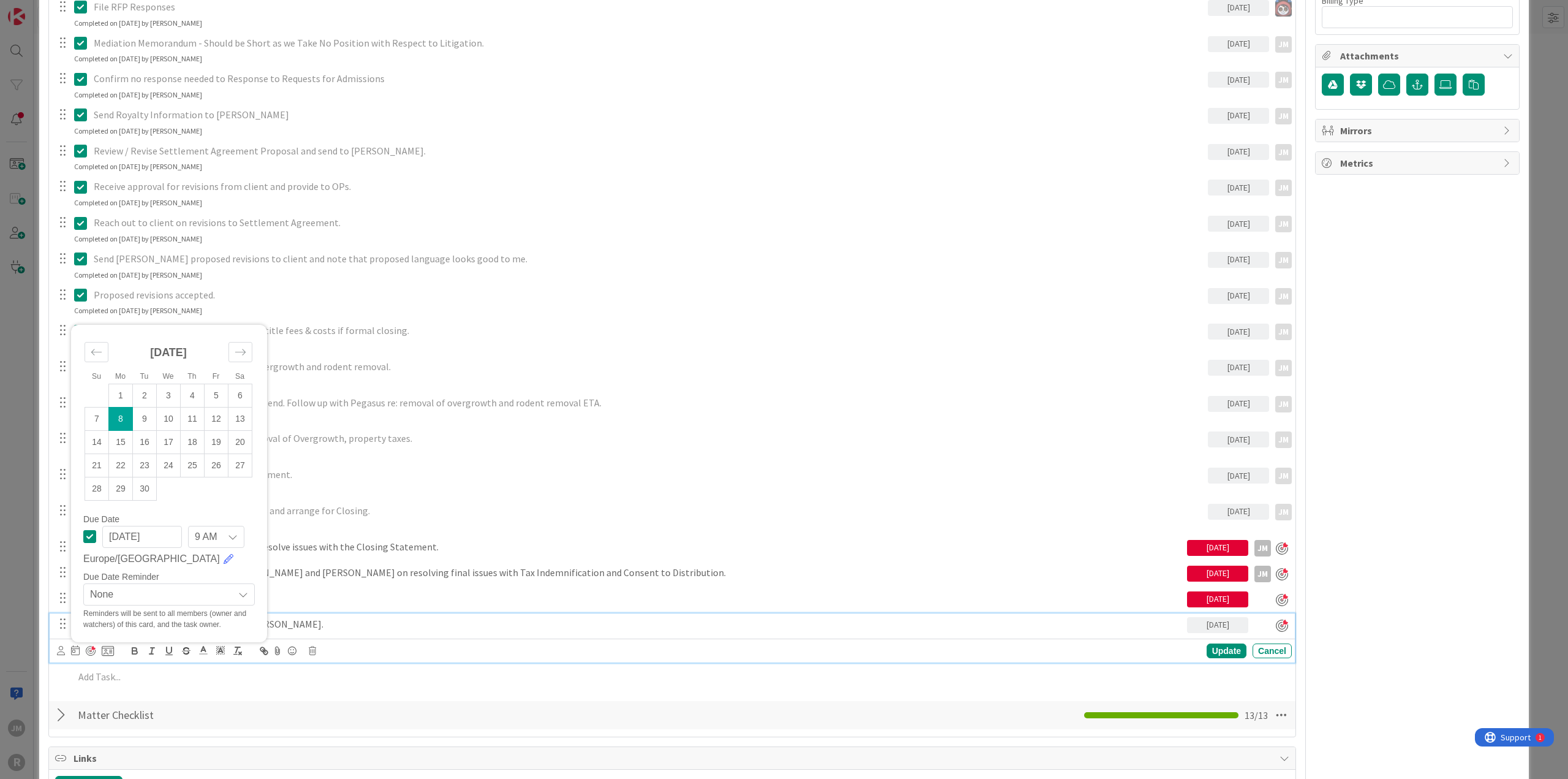
click at [123, 421] on td "8" at bounding box center [121, 418] width 24 height 24
click at [933, 422] on div "Update" at bounding box center [1226, 650] width 39 height 14
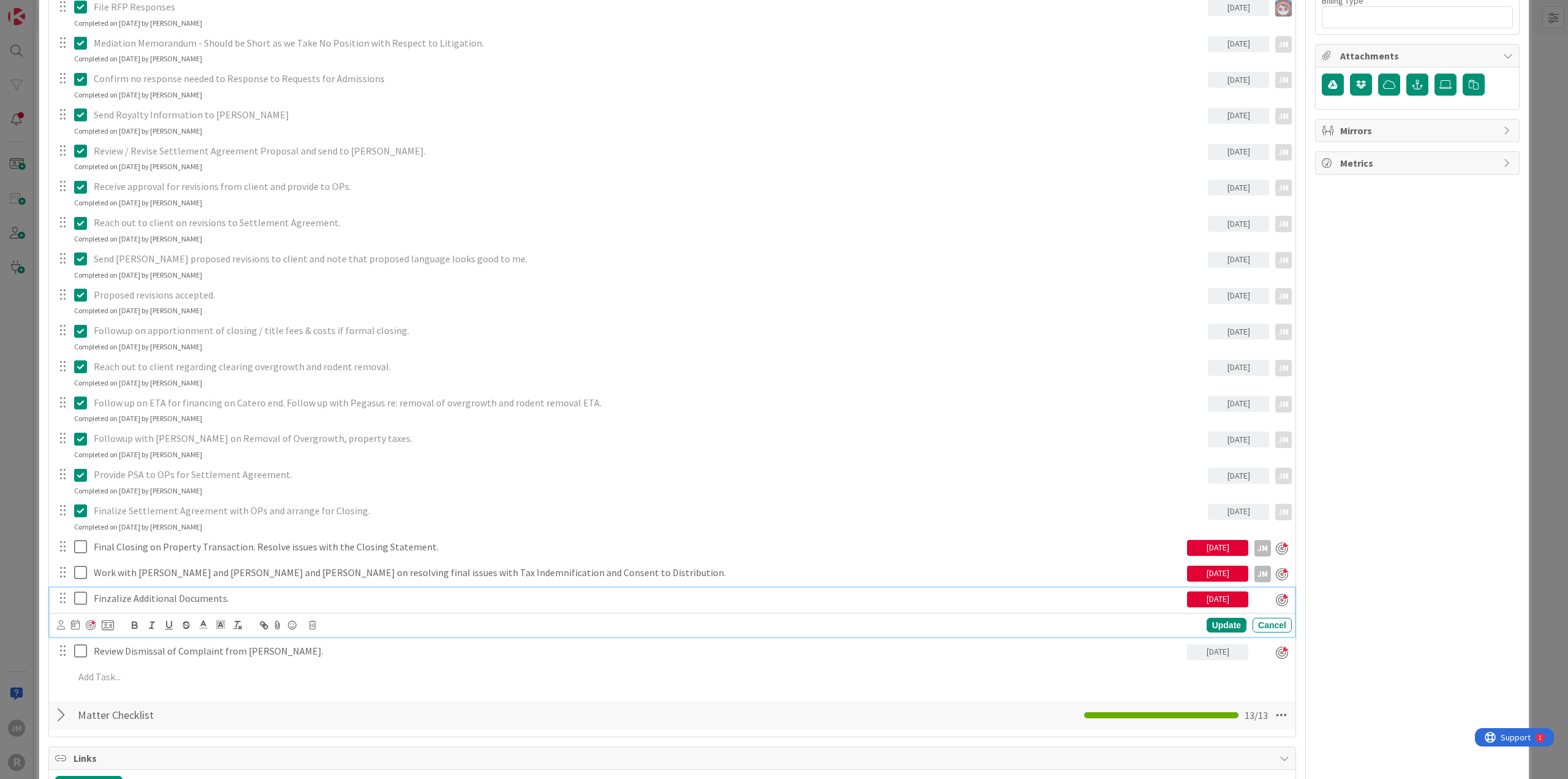
click at [113, 422] on p "Finzalize Additional Documents." at bounding box center [638, 598] width 1088 height 14
click at [59, 422] on icon at bounding box center [61, 624] width 8 height 9
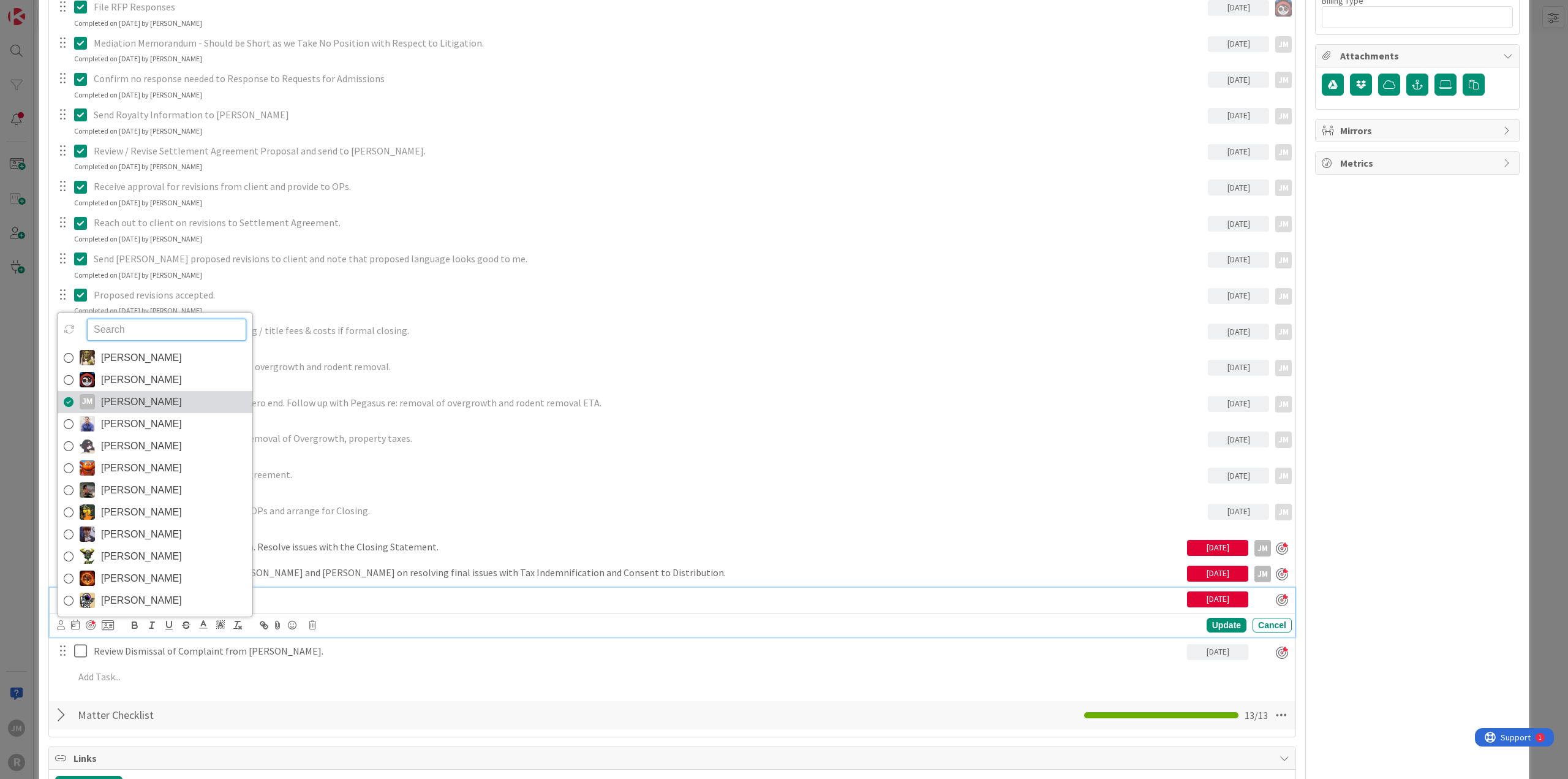
click at [138, 394] on span "[PERSON_NAME]" at bounding box center [141, 402] width 81 height 18
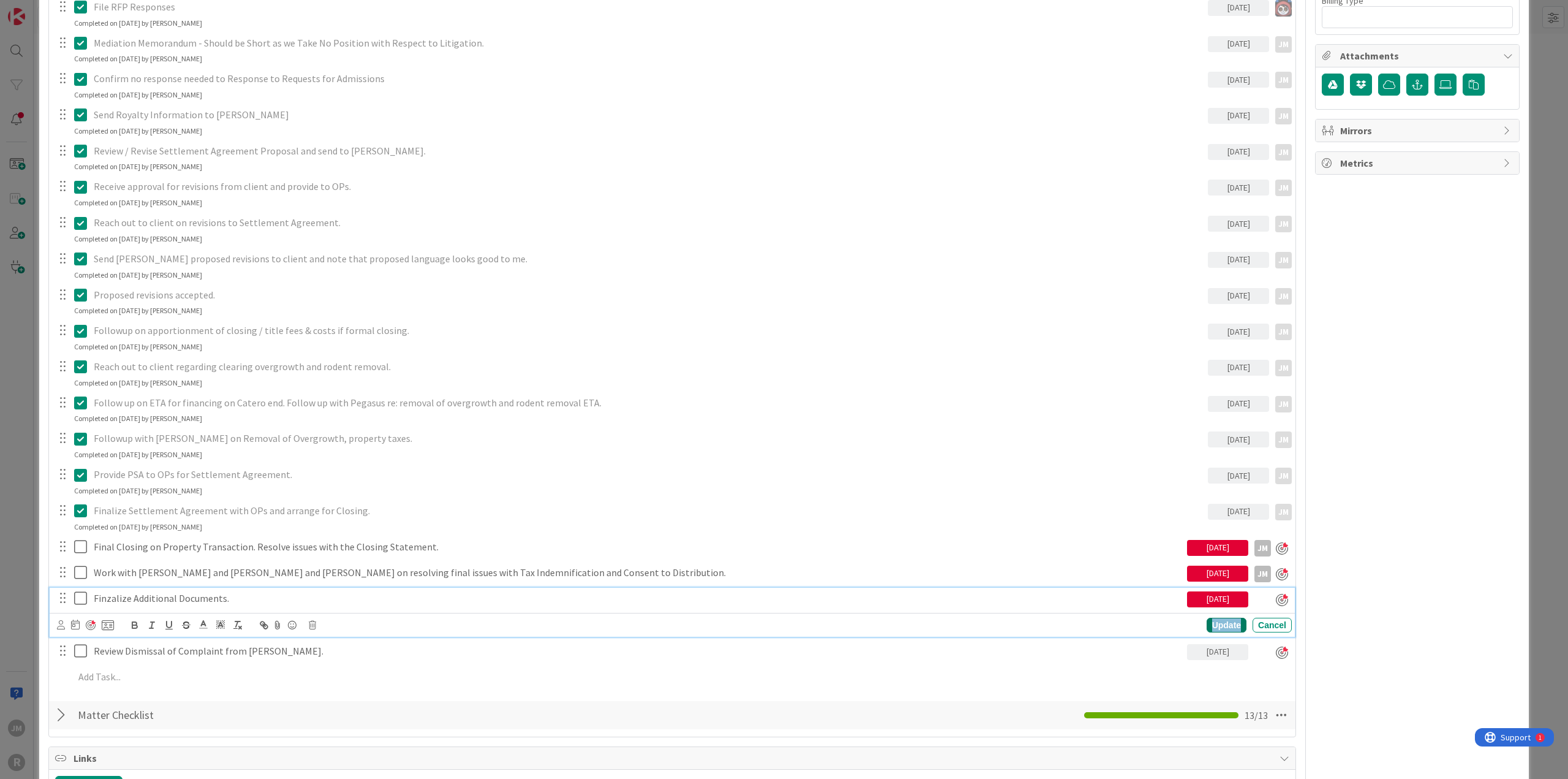
click at [933, 422] on div "Update" at bounding box center [1226, 624] width 39 height 14
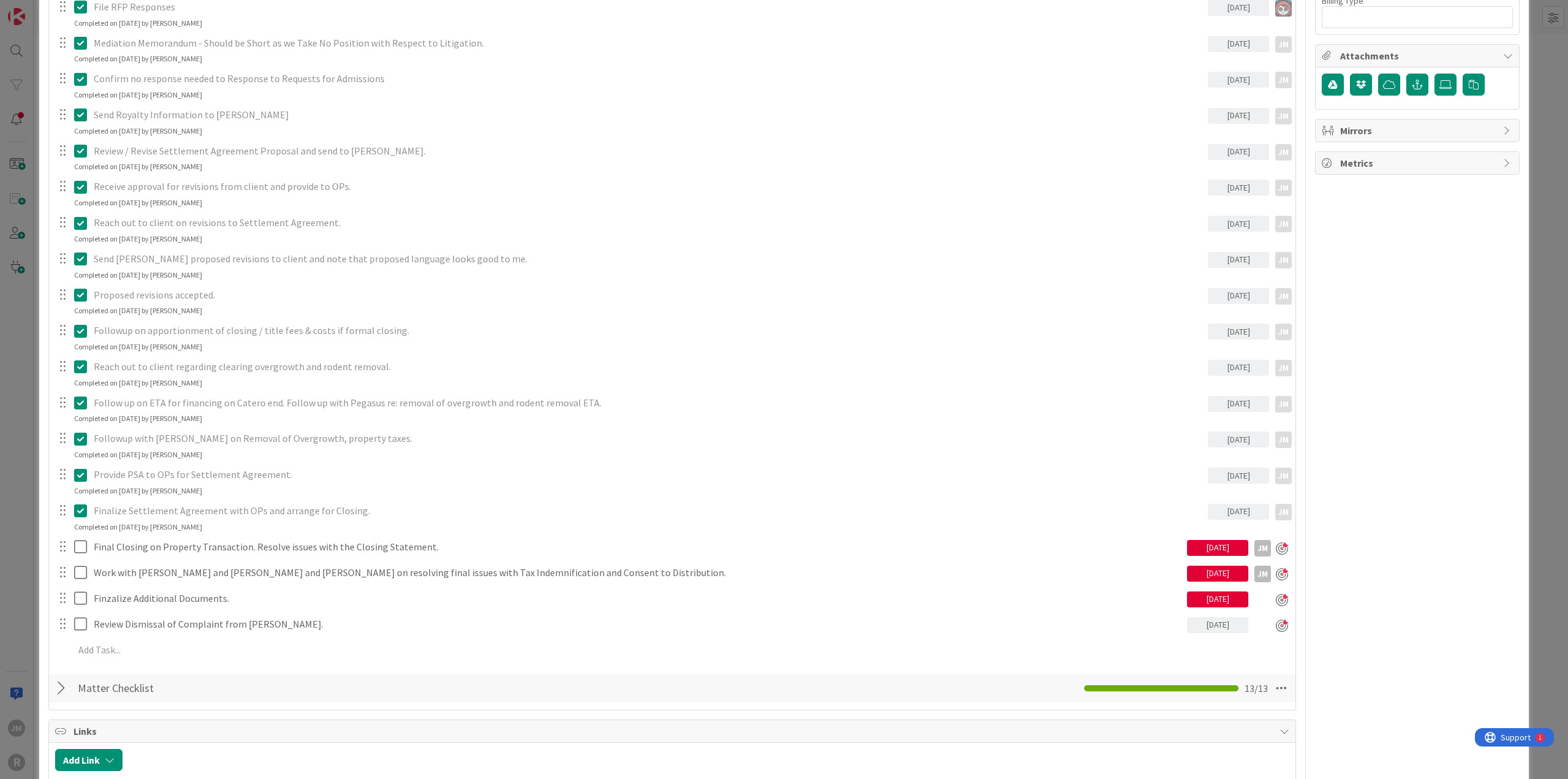
click at [933, 422] on div "ID 127 Litigation Matter Workflow (FL2) Discovery Queue Title 30 / 128 PEGASUS …" at bounding box center [784, 389] width 1568 height 779
